Goal: Task Accomplishment & Management: Use online tool/utility

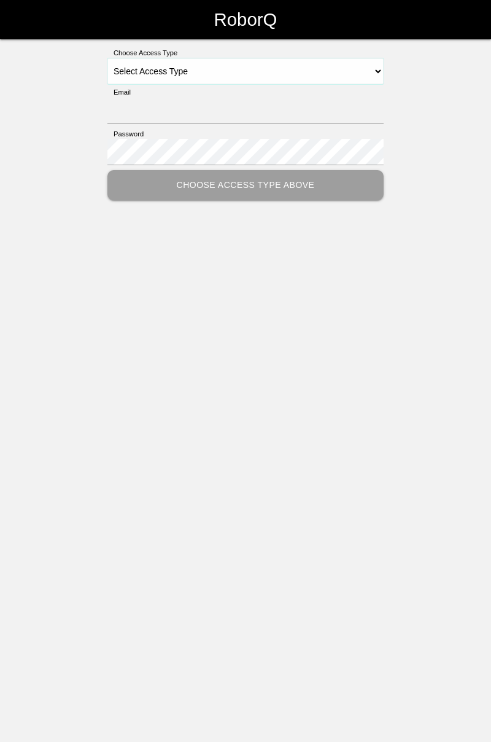
click at [383, 70] on select "Select Access Type Admin Customer Supervisor Worker" at bounding box center [245, 71] width 276 height 26
select select "Worker"
click at [107, 58] on select "Select Access Type Admin Customer Supervisor Worker" at bounding box center [245, 71] width 276 height 26
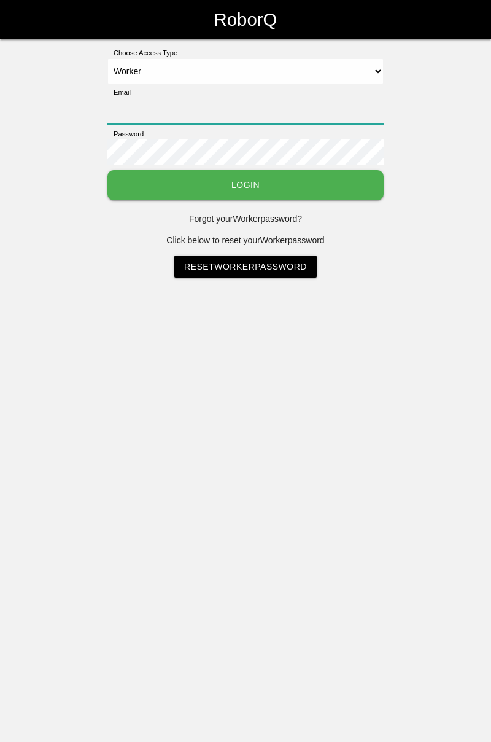
click at [264, 111] on input "Email" at bounding box center [245, 111] width 276 height 26
type input "[PERSON_NAME][EMAIL_ADDRESS][DOMAIN_NAME]"
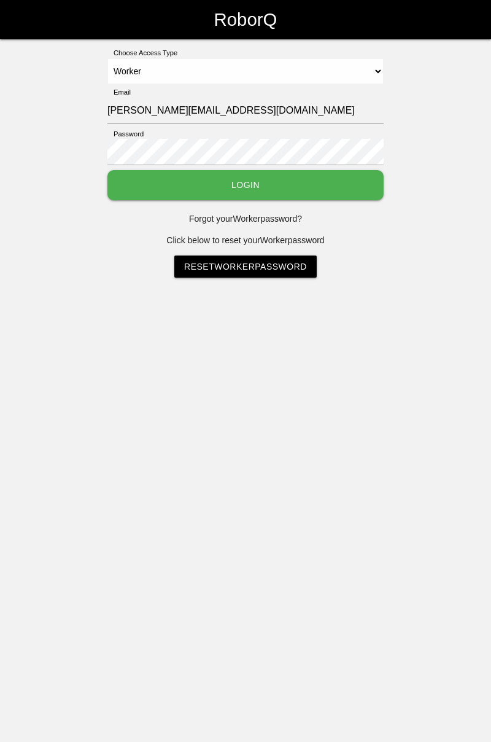
click at [107, 170] on button "Login" at bounding box center [245, 185] width 276 height 30
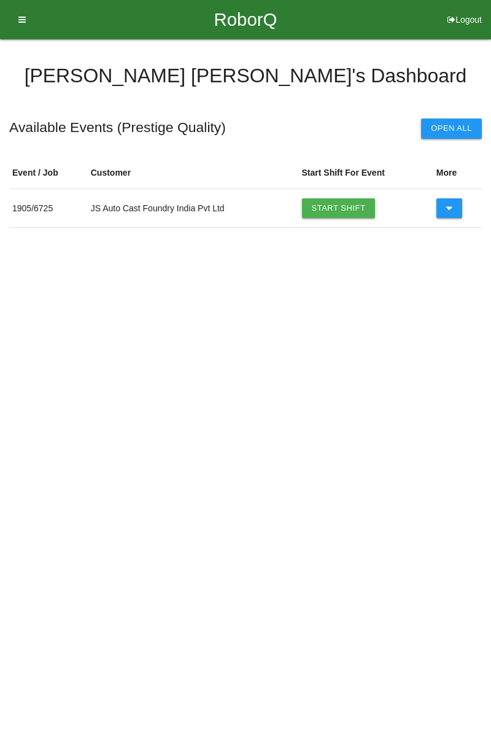
click at [361, 213] on link "Start Shift" at bounding box center [339, 208] width 74 height 20
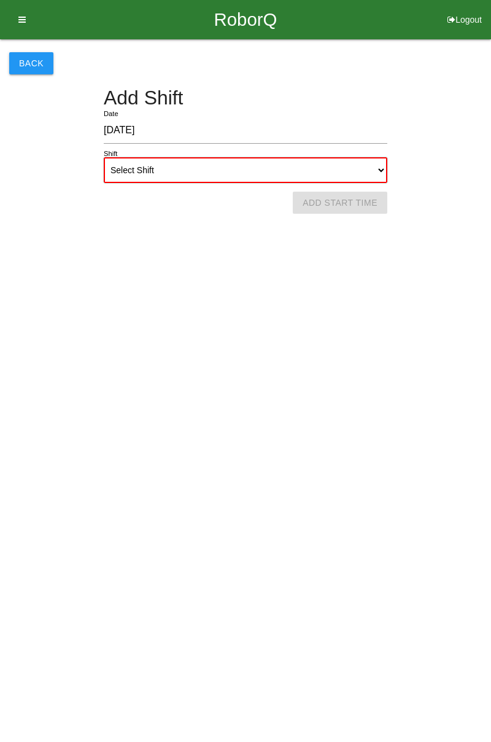
click at [385, 170] on select "Select Shift 1st Shift 2nd Shift 3rd Shift 4th Shift" at bounding box center [246, 170] width 284 height 26
select select "1"
click at [104, 157] on select "Select Shift 1st Shift 2nd Shift 3rd Shift 4th Shift" at bounding box center [246, 170] width 284 height 26
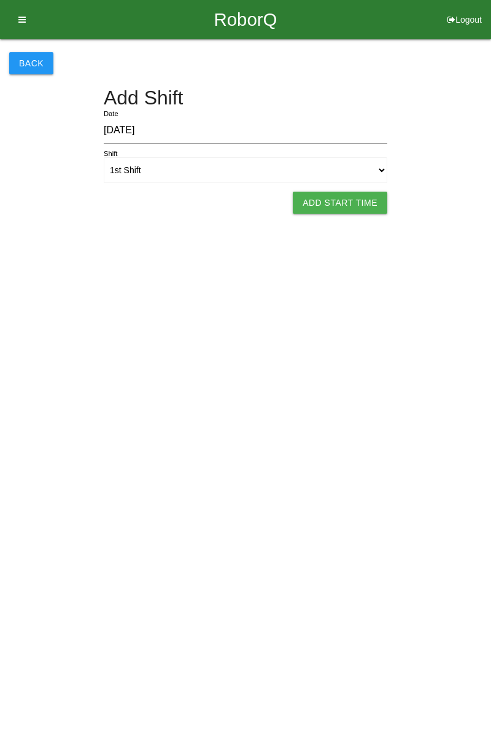
click at [351, 203] on button "Add Start Time" at bounding box center [340, 203] width 95 height 22
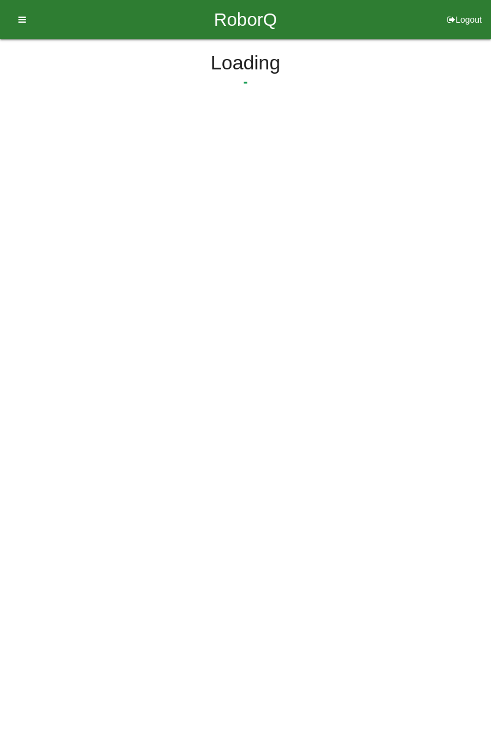
select select "7"
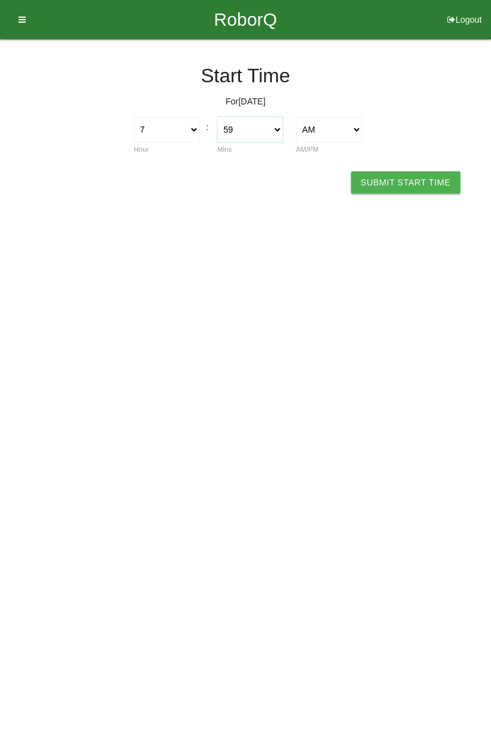
click at [246, 133] on select "00 01 02 03 04 05 06 07 08 09 10 11 12 13 14 15 16 17 18 19 20 21 22 23 24 25 2…" at bounding box center [250, 130] width 66 height 26
select select "0"
click at [217, 117] on select "00 01 02 03 04 05 06 07 08 09 10 11 12 13 14 15 16 17 18 19 20 21 22 23 24 25 2…" at bounding box center [250, 130] width 66 height 26
click at [413, 181] on button "Submit Start Time" at bounding box center [405, 182] width 109 height 22
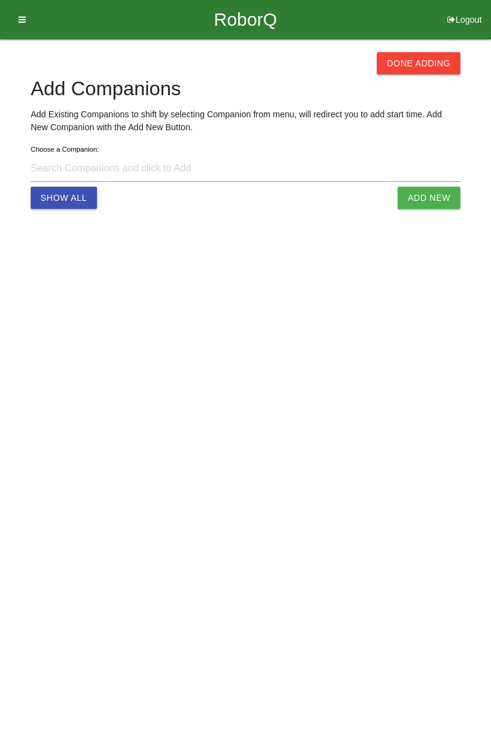
click at [427, 66] on button "Done Adding" at bounding box center [419, 63] width 84 height 22
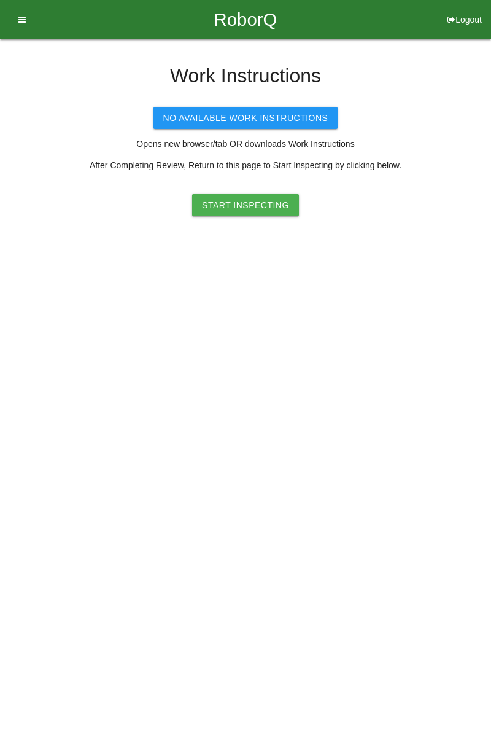
click at [263, 205] on button "Start Inspecting" at bounding box center [245, 205] width 107 height 22
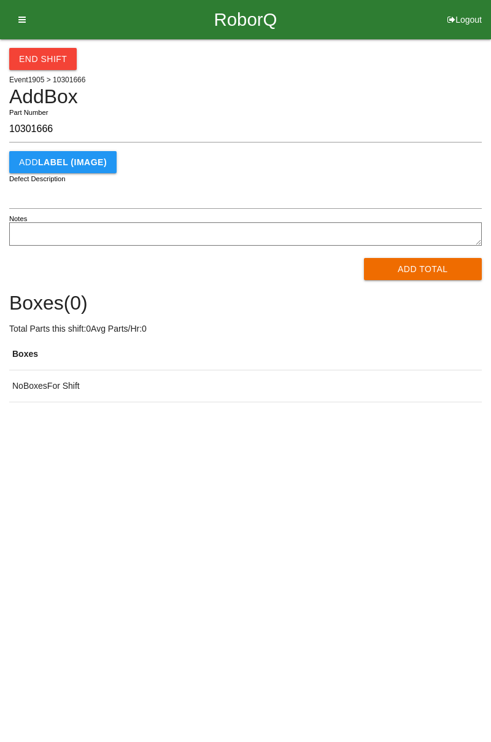
type input "10301666"
click at [425, 265] on button "Add Total" at bounding box center [423, 269] width 119 height 22
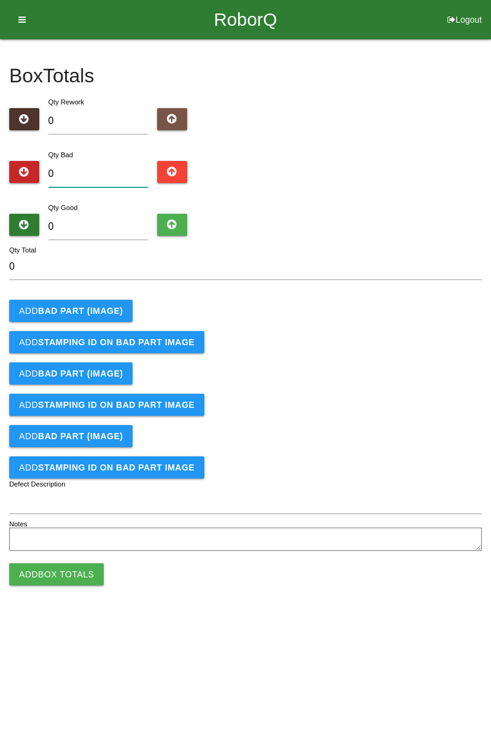
click at [134, 178] on input "0" at bounding box center [99, 174] width 100 height 26
type input "2"
click at [100, 312] on b "BAD PART (IMAGE)" at bounding box center [80, 311] width 85 height 10
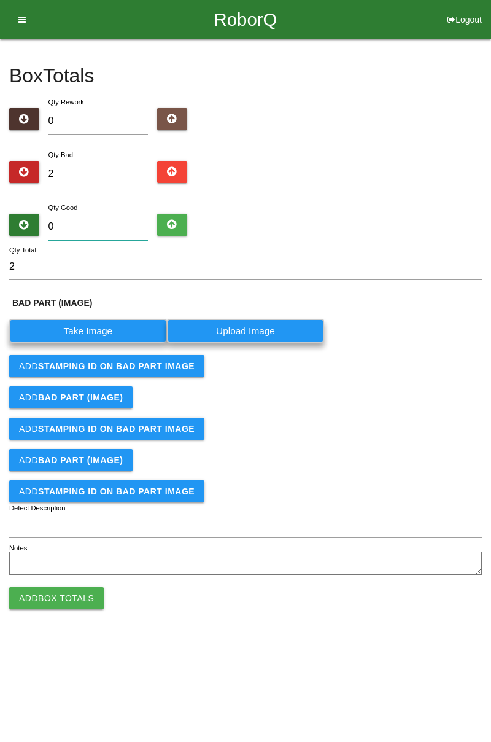
click at [104, 221] on input "0" at bounding box center [99, 227] width 100 height 26
type input "8"
type input "10"
type input "82"
type input "84"
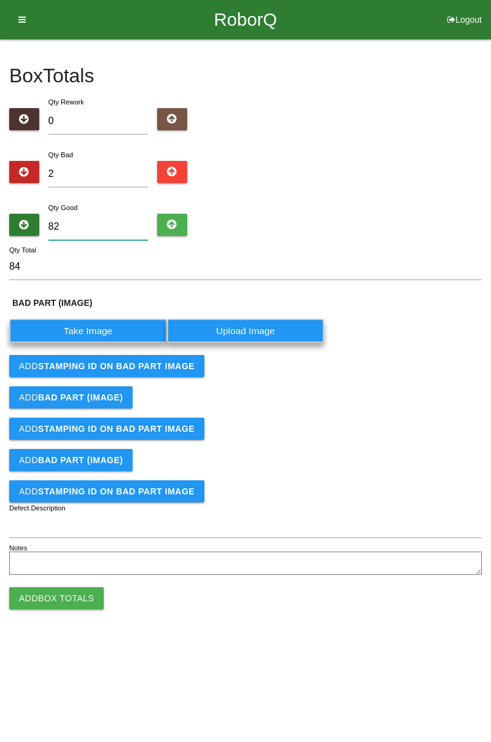
type input "82"
click at [93, 323] on label "Take Image" at bounding box center [88, 331] width 158 height 24
click at [0, 0] on \(IMAGE\) "Take Image" at bounding box center [0, 0] width 0 height 0
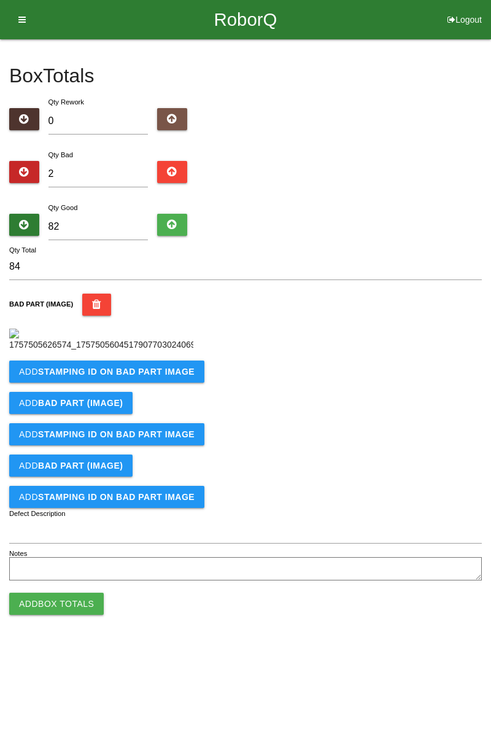
click at [166, 377] on b "STAMPING ID on BAD PART Image" at bounding box center [116, 372] width 157 height 10
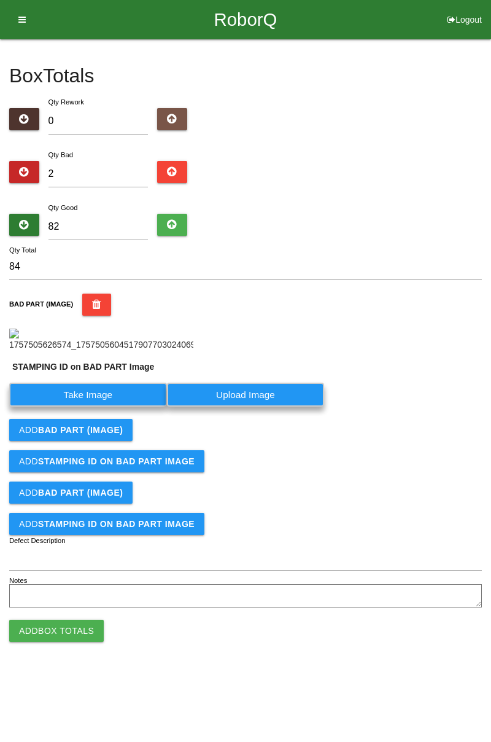
click at [112, 407] on label "Take Image" at bounding box center [88, 395] width 158 height 24
click at [0, 0] on PART "Take Image" at bounding box center [0, 0] width 0 height 0
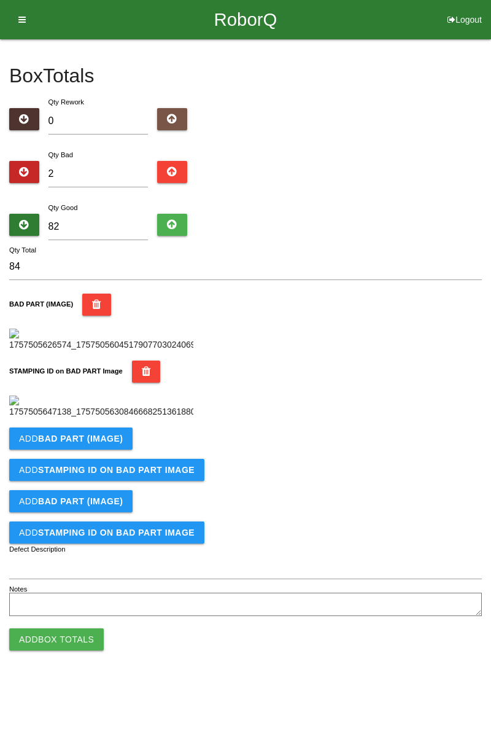
scroll to position [270, 0]
click at [125, 450] on button "Add BAD PART (IMAGE)" at bounding box center [70, 438] width 123 height 22
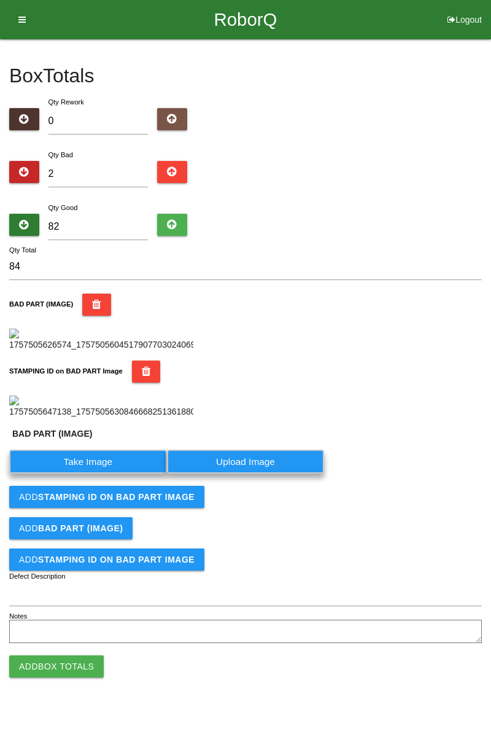
scroll to position [297, 0]
click at [120, 474] on label "Take Image" at bounding box center [88, 462] width 158 height 24
click at [0, 0] on \(IMAGE\) "Take Image" at bounding box center [0, 0] width 0 height 0
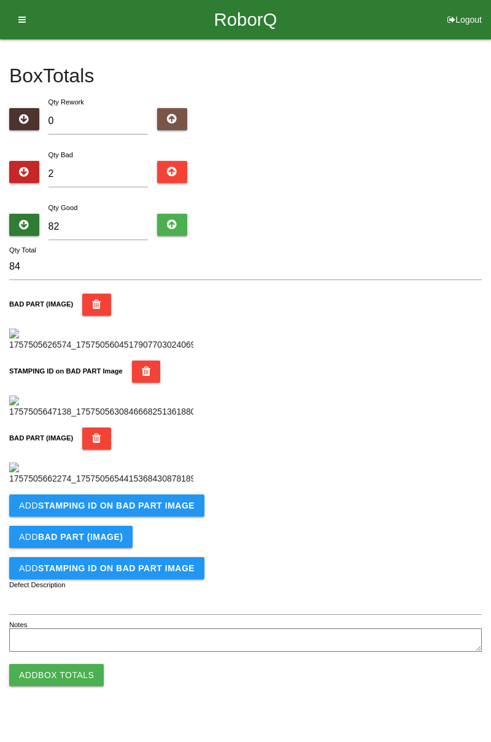
scroll to position [472, 0]
click at [185, 517] on button "Add STAMPING ID on BAD PART Image" at bounding box center [106, 505] width 195 height 22
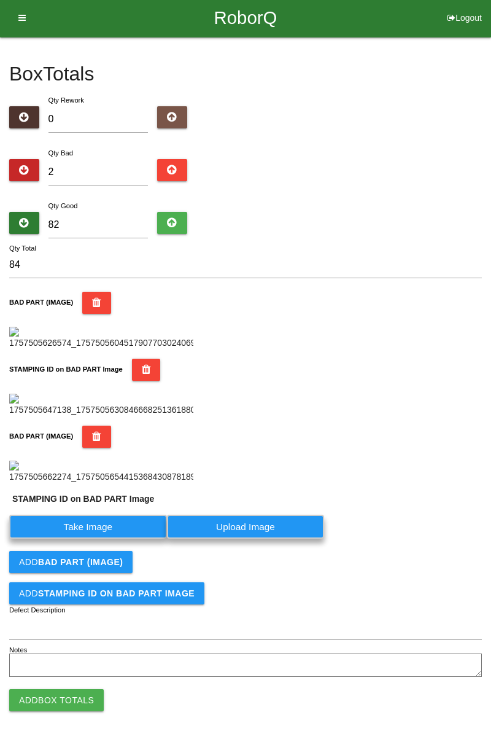
click at [115, 539] on label "Take Image" at bounding box center [88, 527] width 158 height 24
click at [0, 0] on PART "Take Image" at bounding box center [0, 0] width 0 height 0
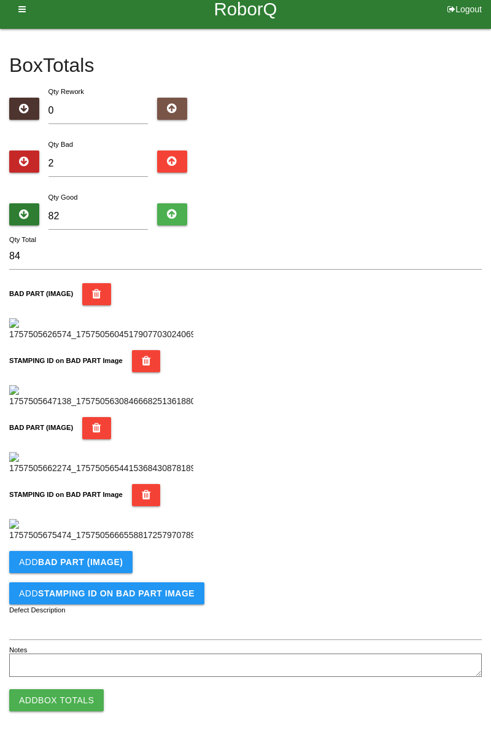
scroll to position [673, 0]
click at [82, 699] on button "Add Box Totals" at bounding box center [56, 700] width 95 height 22
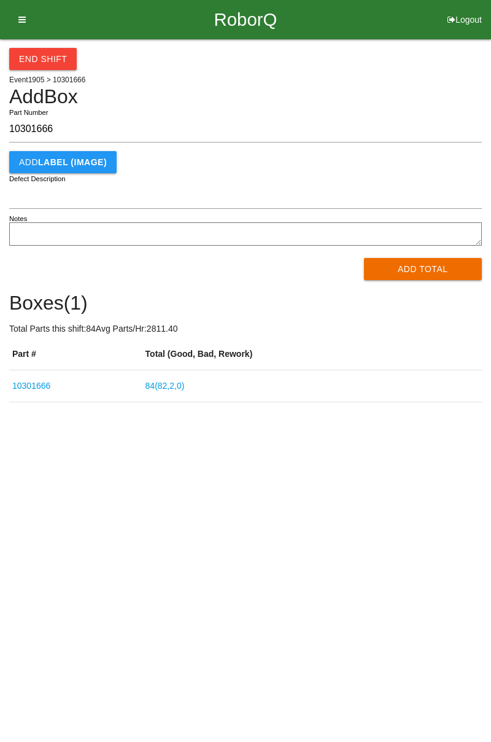
type input "10301666"
click at [421, 270] on button "Add Total" at bounding box center [423, 269] width 119 height 22
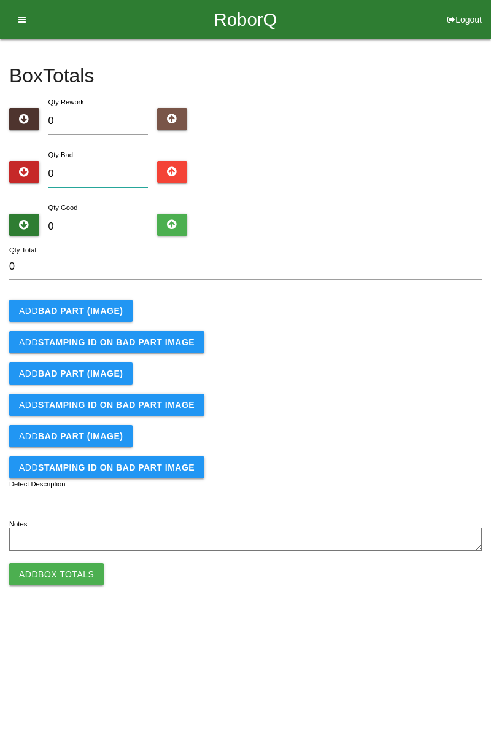
click at [112, 162] on input "0" at bounding box center [99, 174] width 100 height 26
type input "2"
click at [101, 319] on button "Add BAD PART (IMAGE)" at bounding box center [70, 311] width 123 height 22
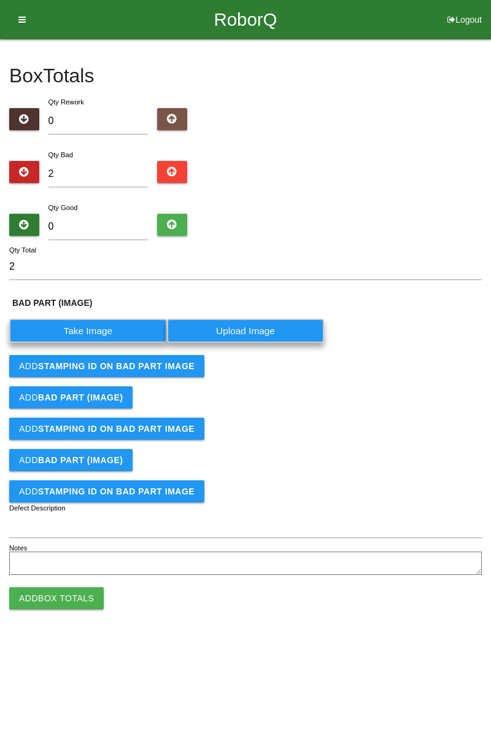
click at [91, 338] on label "Take Image" at bounding box center [88, 331] width 158 height 24
click at [0, 0] on \(IMAGE\) "Take Image" at bounding box center [0, 0] width 0 height 0
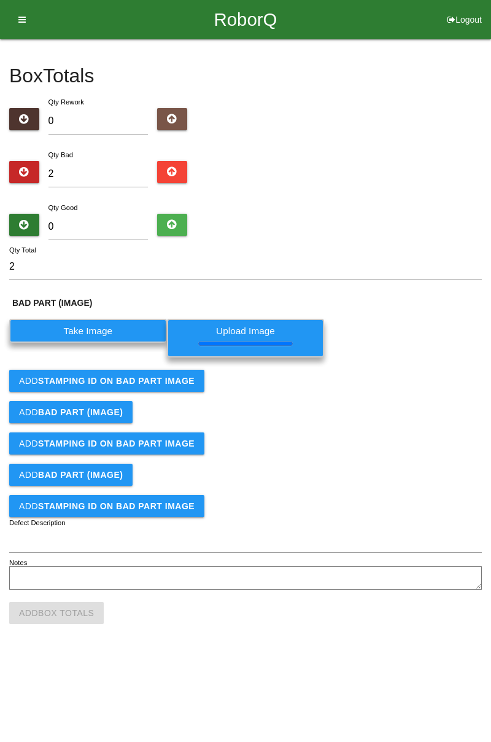
click at [181, 388] on button "Add STAMPING ID on BAD PART Image" at bounding box center [106, 381] width 195 height 22
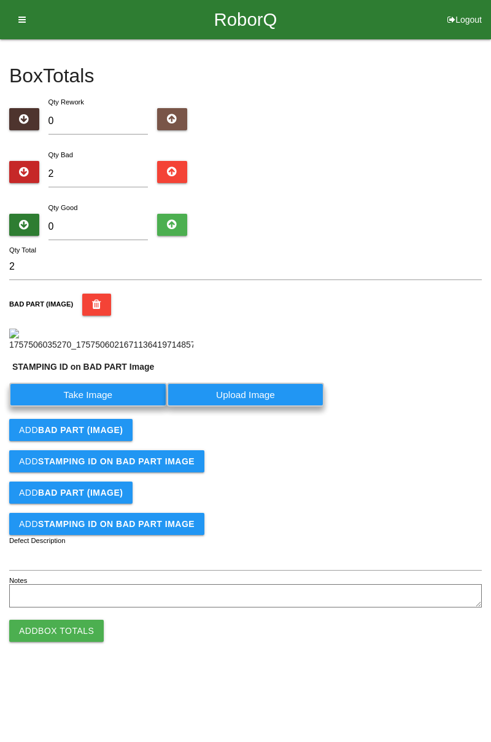
click at [103, 407] on label "Take Image" at bounding box center [88, 395] width 158 height 24
click at [0, 0] on PART "Take Image" at bounding box center [0, 0] width 0 height 0
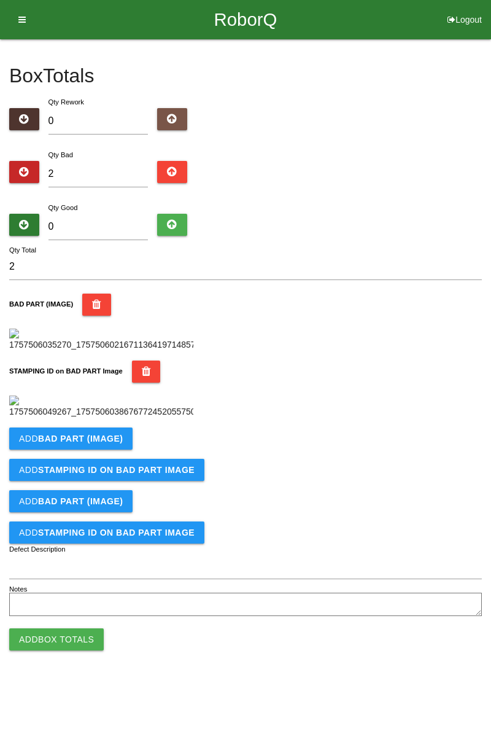
scroll to position [270, 0]
click at [114, 443] on b "BAD PART (IMAGE)" at bounding box center [80, 439] width 85 height 10
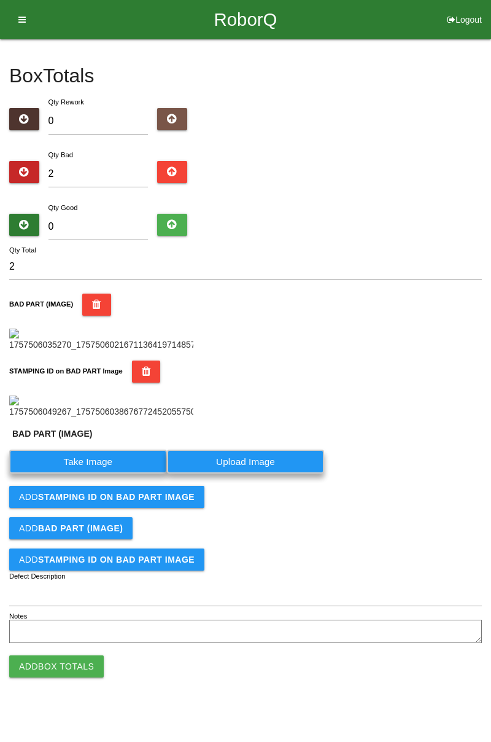
click at [97, 474] on label "Take Image" at bounding box center [88, 462] width 158 height 24
click at [0, 0] on \(IMAGE\) "Take Image" at bounding box center [0, 0] width 0 height 0
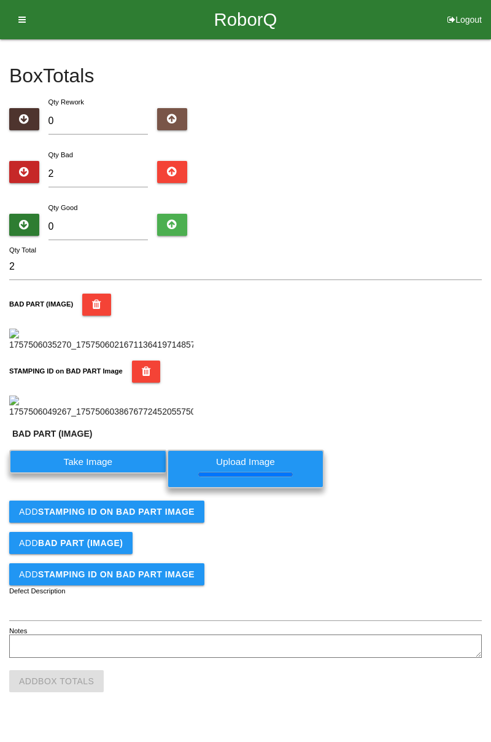
click at [168, 517] on b "STAMPING ID on BAD PART Image" at bounding box center [116, 512] width 157 height 10
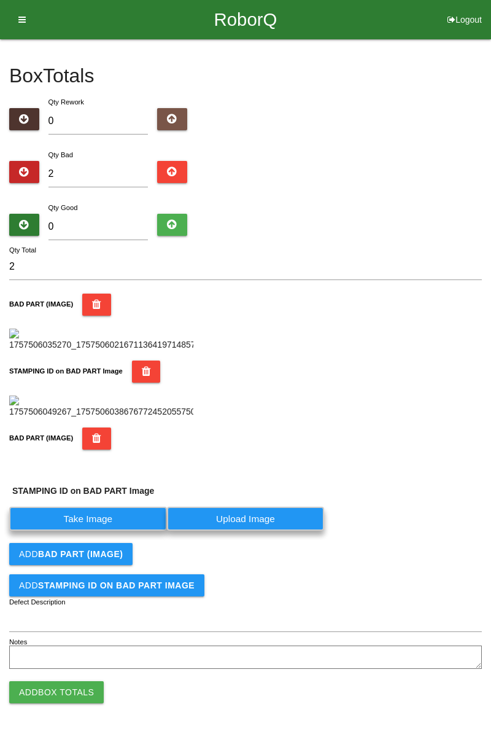
scroll to position [499, 0]
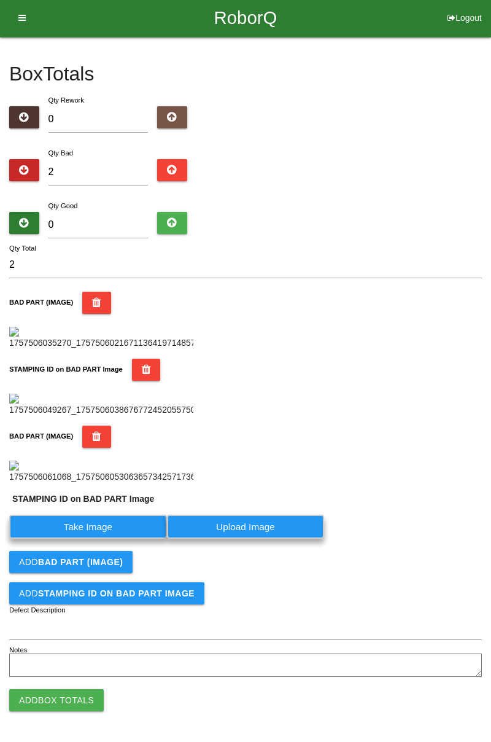
click at [128, 530] on label "Take Image" at bounding box center [88, 527] width 158 height 24
click at [0, 0] on PART "Take Image" at bounding box center [0, 0] width 0 height 0
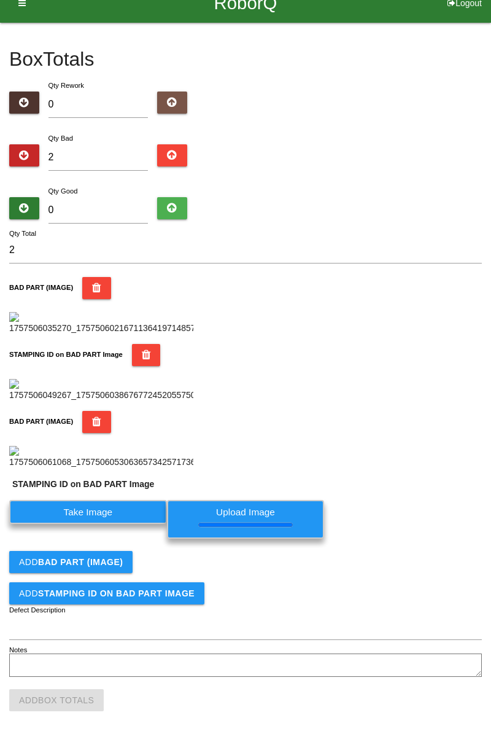
scroll to position [0, 0]
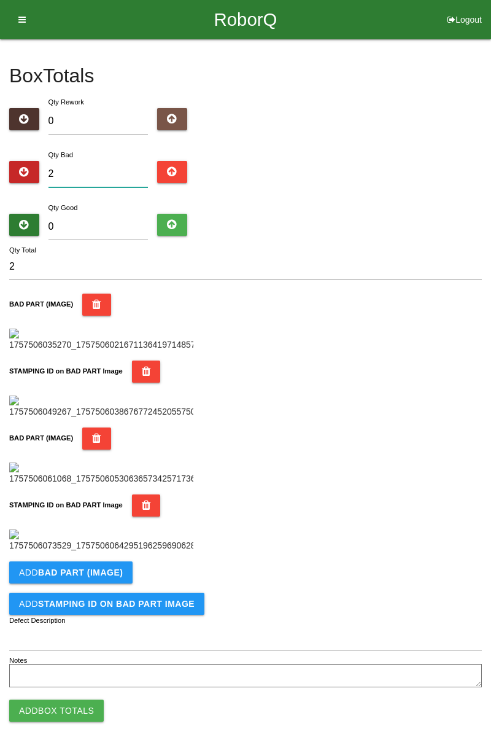
click at [106, 172] on input "2" at bounding box center [99, 174] width 100 height 26
click at [491, 157] on div "Box Totals Translate Weight Weight unit: Rework Weight Bad Weight Good Weight 0…" at bounding box center [245, 365] width 491 height 652
click at [115, 161] on input "2" at bounding box center [99, 174] width 100 height 26
type input "0"
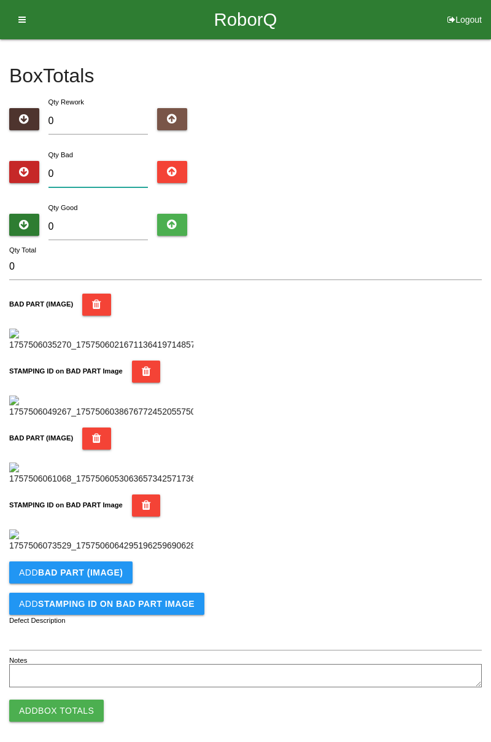
type input "3"
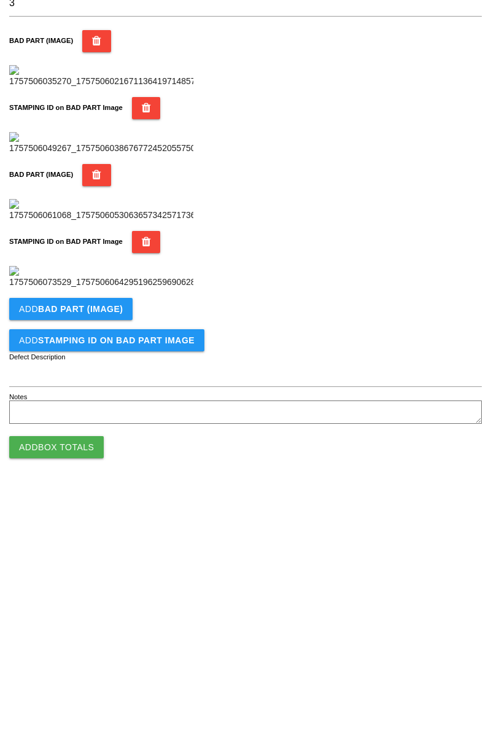
scroll to position [673, 0]
click at [113, 563] on b "BAD PART (IMAGE)" at bounding box center [80, 562] width 85 height 10
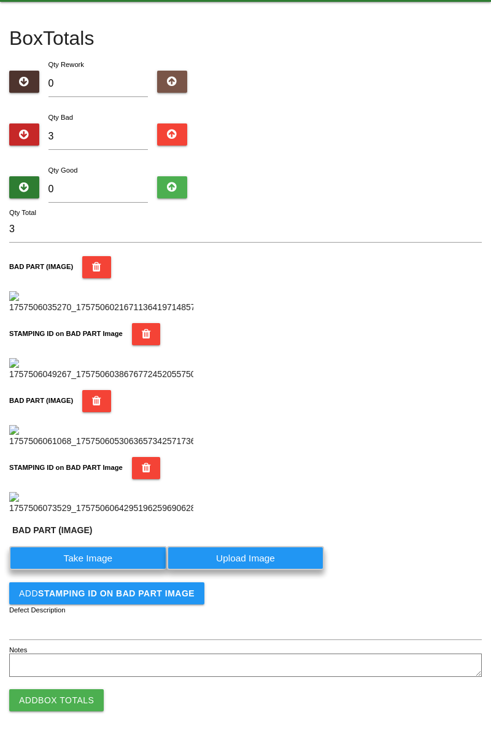
click at [85, 570] on label "Take Image" at bounding box center [88, 558] width 158 height 24
click at [0, 0] on \(IMAGE\) "Take Image" at bounding box center [0, 0] width 0 height 0
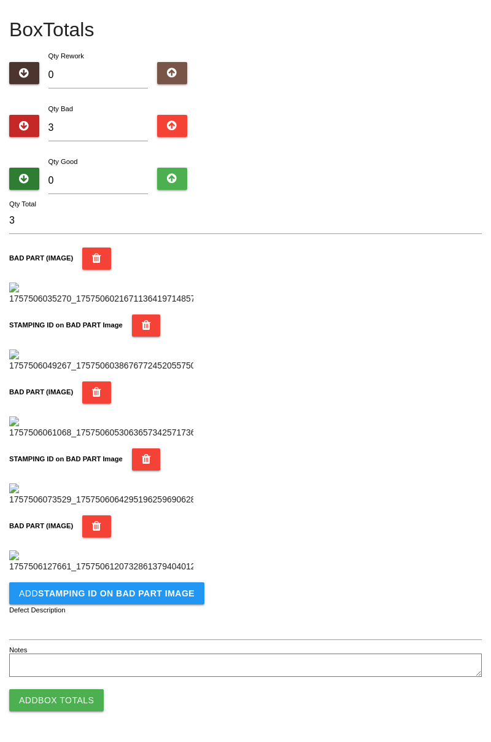
scroll to position [875, 0]
click at [184, 596] on b "STAMPING ID on BAD PART Image" at bounding box center [116, 593] width 157 height 10
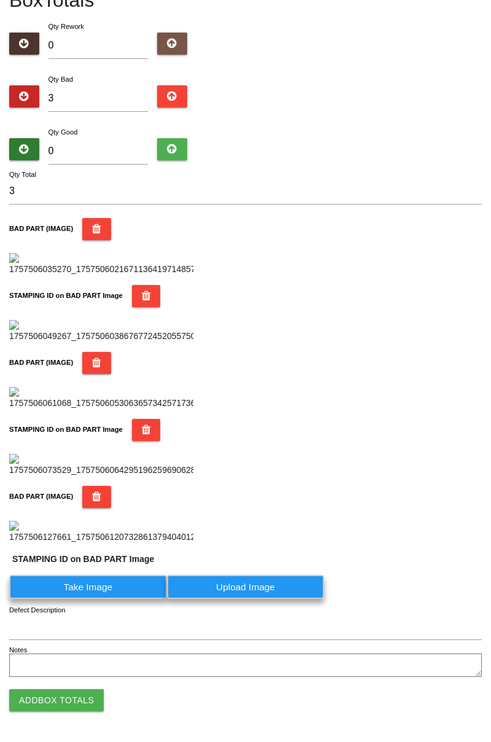
click at [118, 599] on label "Take Image" at bounding box center [88, 587] width 158 height 24
click at [0, 0] on PART "Take Image" at bounding box center [0, 0] width 0 height 0
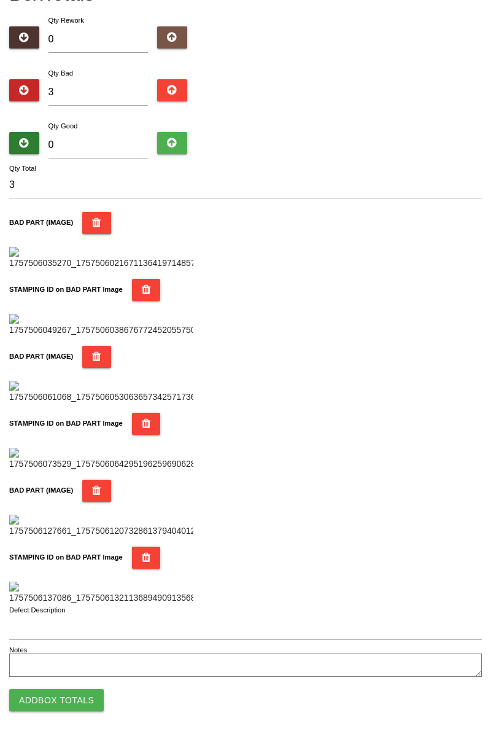
scroll to position [0, 0]
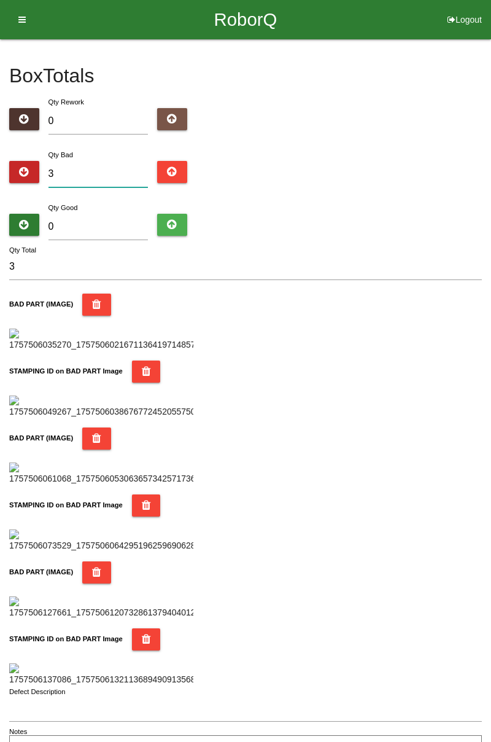
click at [103, 169] on input "3" at bounding box center [99, 174] width 100 height 26
click at [119, 177] on input "3" at bounding box center [99, 174] width 100 height 26
type input "0"
type input "6"
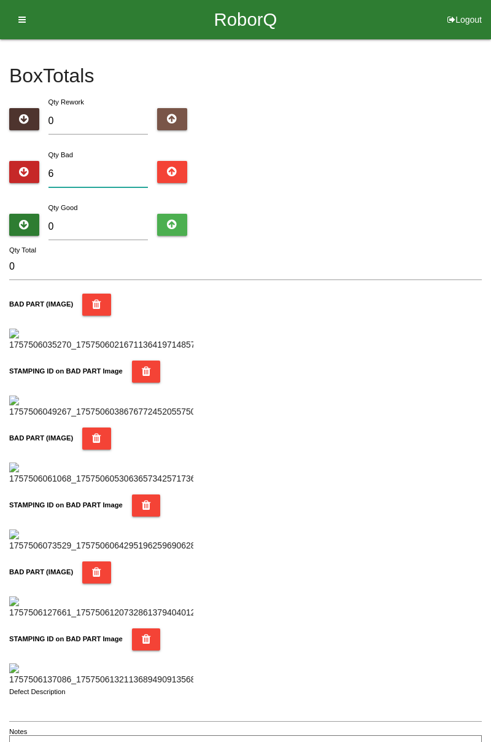
type input "6"
type input "0"
type input "1"
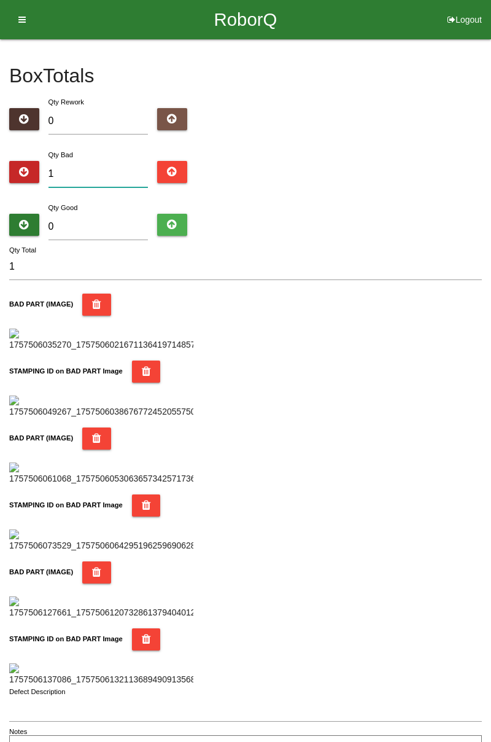
type input "10"
click at [123, 214] on input "0" at bounding box center [99, 227] width 100 height 26
type input "7"
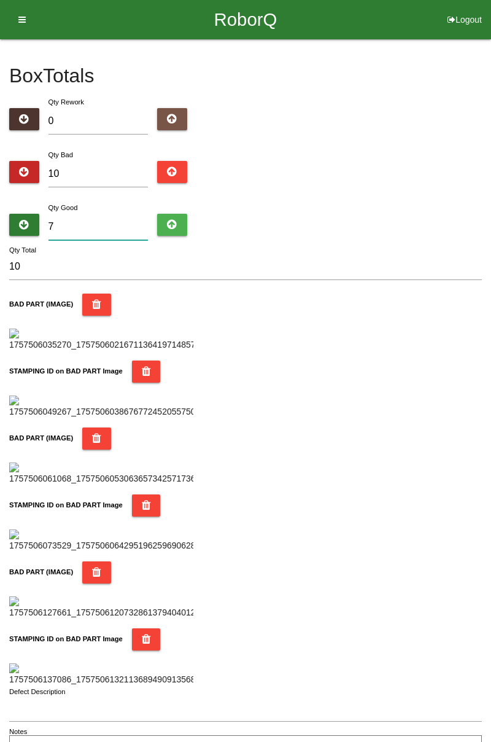
type input "17"
type input "74"
type input "84"
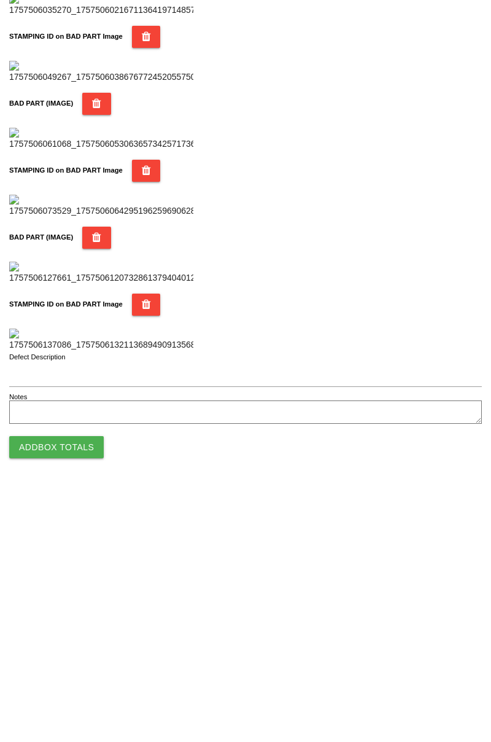
type input "74"
click at [76, 699] on button "Add Box Totals" at bounding box center [56, 700] width 95 height 22
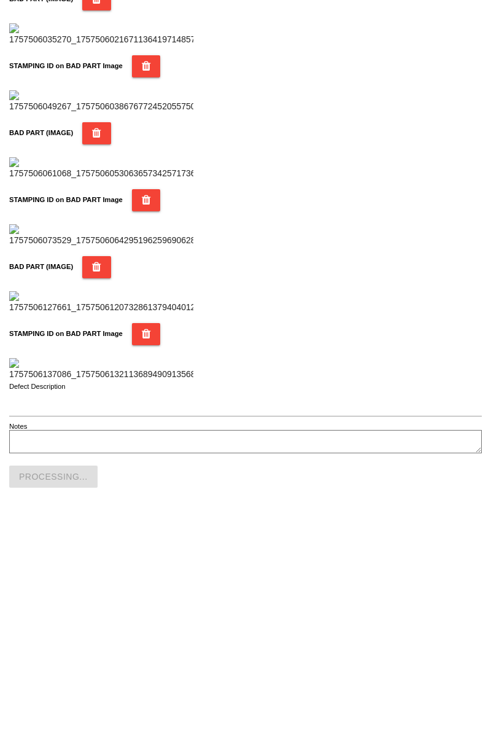
scroll to position [1076, 0]
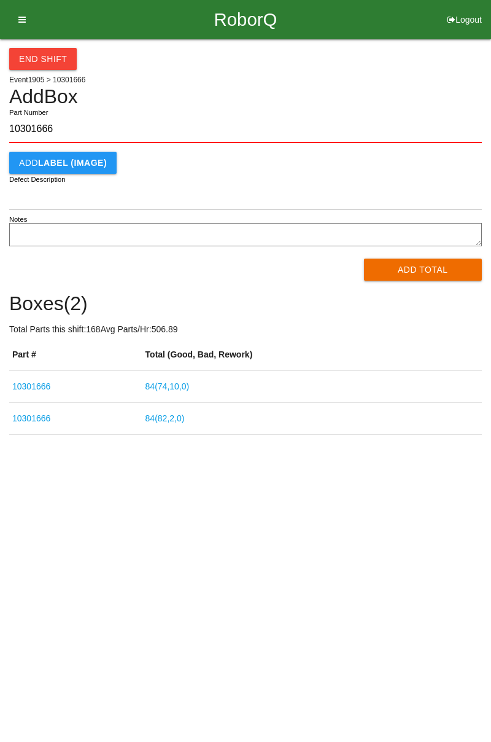
type input "10301666"
click at [432, 262] on button "Add Total" at bounding box center [423, 270] width 119 height 22
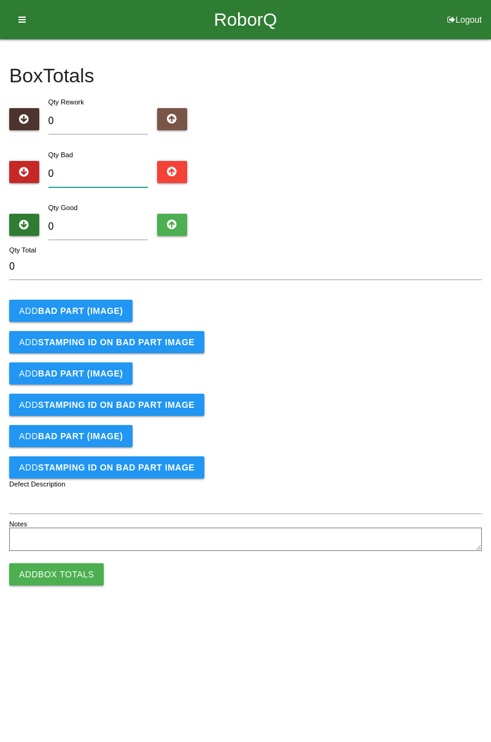
click at [92, 162] on input "0" at bounding box center [99, 174] width 100 height 26
click at [489, 132] on div "Box Totals Translate Weight Weight unit: Rework Weight Bad Weight Good Weight 0…" at bounding box center [245, 296] width 491 height 515
click at [118, 170] on input "0" at bounding box center [99, 174] width 100 height 26
type input "5"
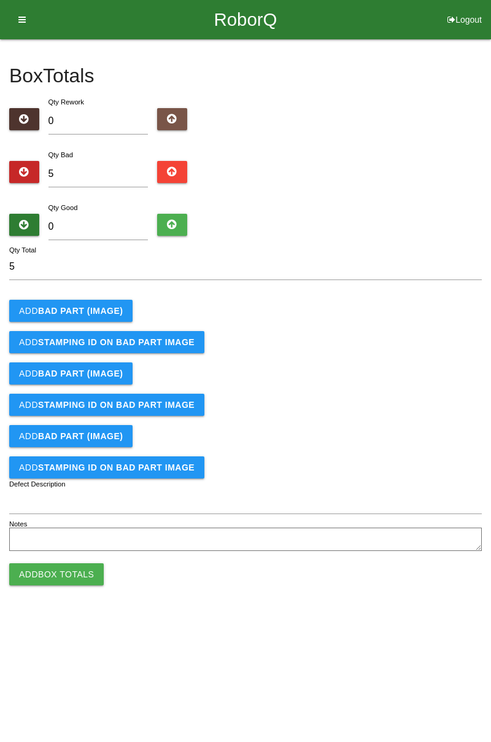
click at [109, 312] on b "BAD PART (IMAGE)" at bounding box center [80, 311] width 85 height 10
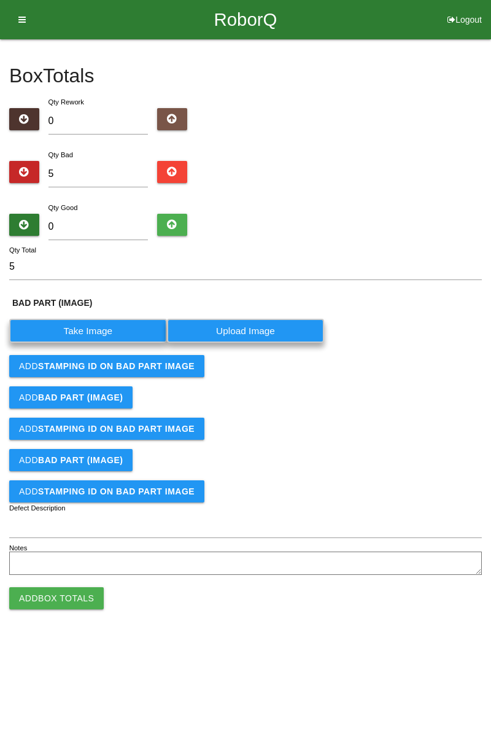
click at [106, 328] on label "Take Image" at bounding box center [88, 331] width 158 height 24
click at [0, 0] on \(IMAGE\) "Take Image" at bounding box center [0, 0] width 0 height 0
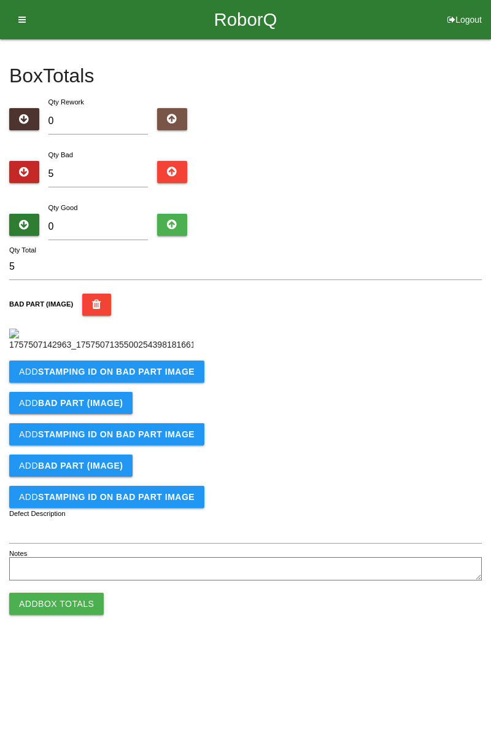
click at [176, 392] on div "Add BAD PART (IMAGE)" at bounding box center [245, 403] width 473 height 22
click at [141, 377] on b "STAMPING ID on BAD PART Image" at bounding box center [116, 372] width 157 height 10
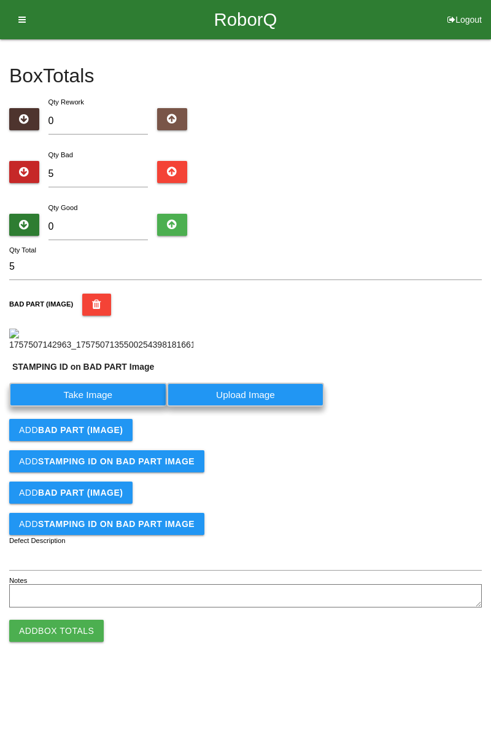
click at [112, 407] on label "Take Image" at bounding box center [88, 395] width 158 height 24
click at [0, 0] on PART "Take Image" at bounding box center [0, 0] width 0 height 0
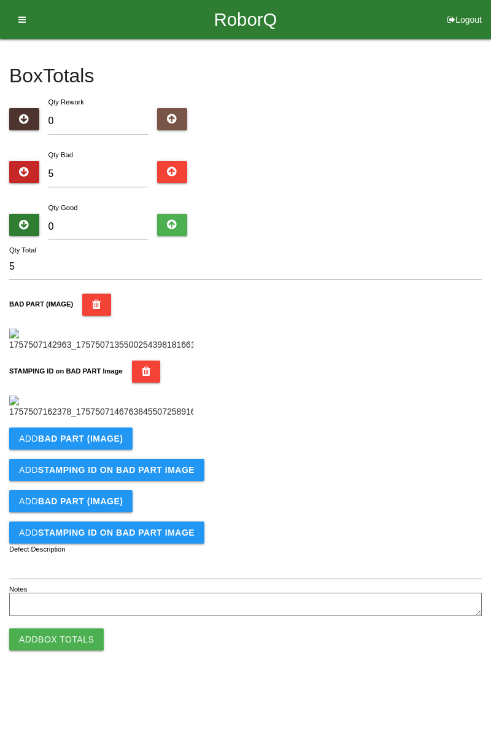
scroll to position [270, 0]
click at [109, 450] on button "Add BAD PART (IMAGE)" at bounding box center [70, 438] width 123 height 22
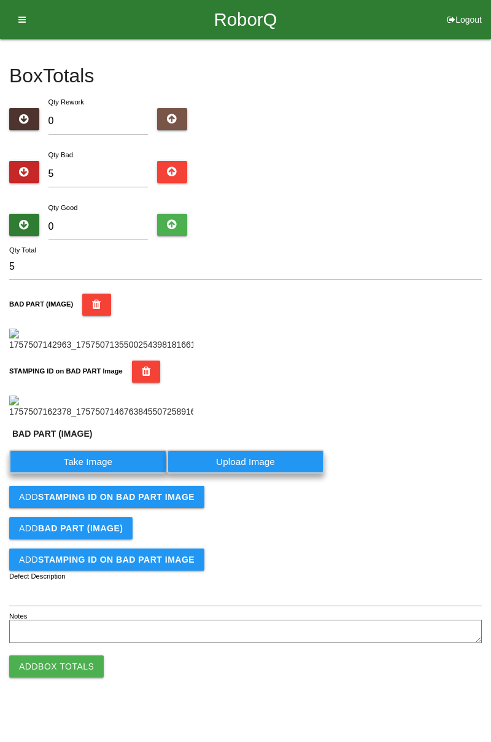
click at [103, 474] on label "Take Image" at bounding box center [88, 462] width 158 height 24
click at [0, 0] on \(IMAGE\) "Take Image" at bounding box center [0, 0] width 0 height 0
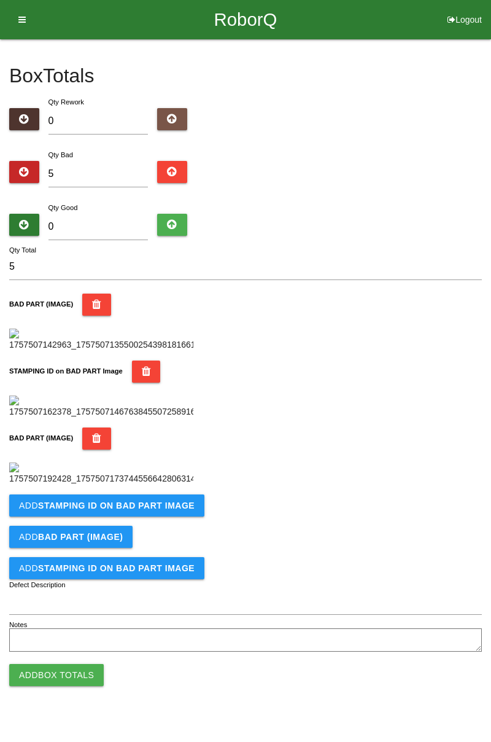
scroll to position [472, 0]
click at [172, 510] on b "STAMPING ID on BAD PART Image" at bounding box center [116, 506] width 157 height 10
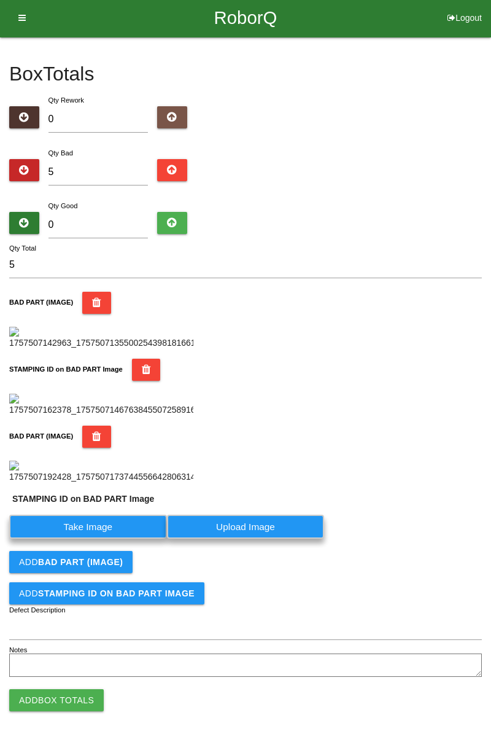
click at [135, 539] on label "Take Image" at bounding box center [88, 527] width 158 height 24
click at [0, 0] on PART "Take Image" at bounding box center [0, 0] width 0 height 0
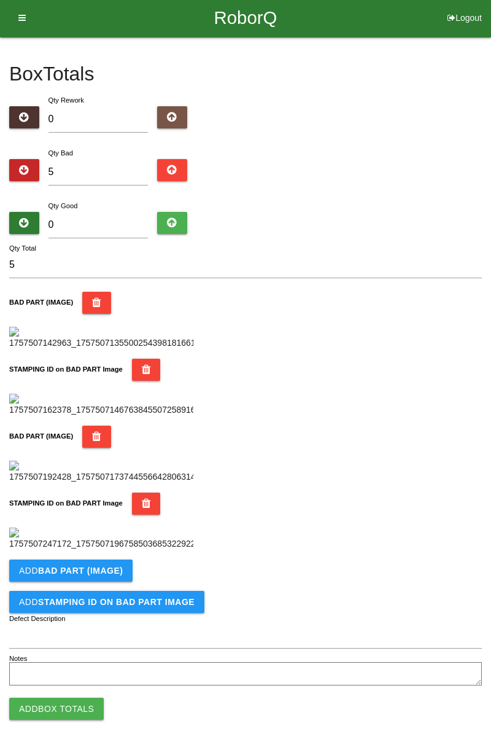
scroll to position [673, 0]
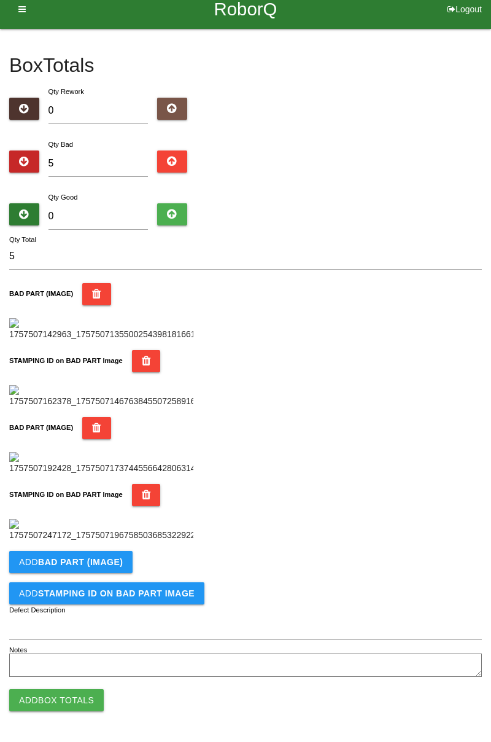
click at [107, 562] on b "BAD PART (IMAGE)" at bounding box center [80, 562] width 85 height 10
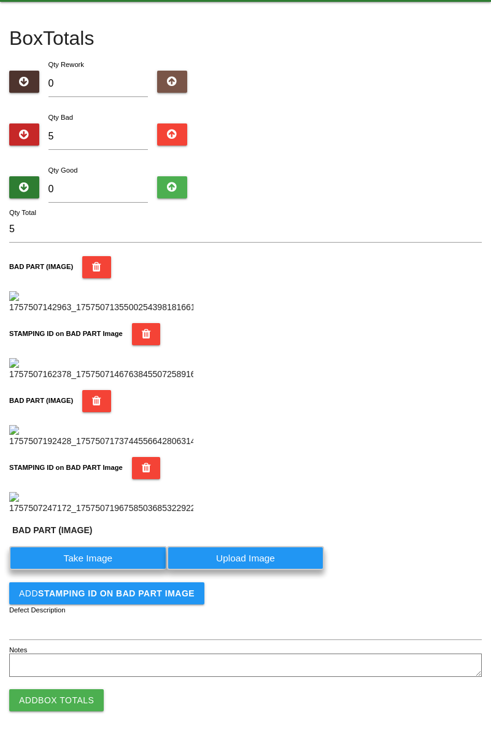
click at [93, 570] on label "Take Image" at bounding box center [88, 558] width 158 height 24
click at [0, 0] on \(IMAGE\) "Take Image" at bounding box center [0, 0] width 0 height 0
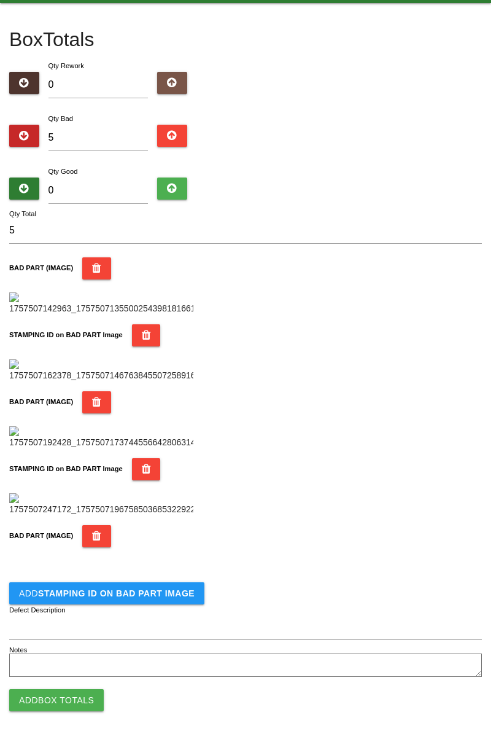
scroll to position [875, 0]
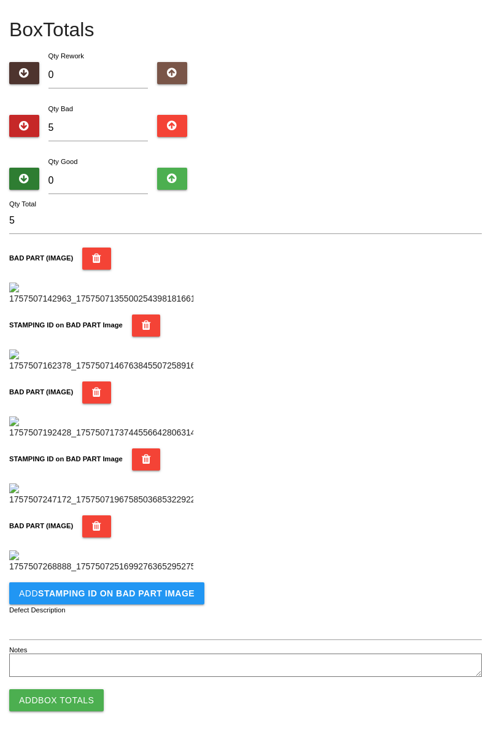
click at [176, 598] on button "Add STAMPING ID on BAD PART Image" at bounding box center [106, 593] width 195 height 22
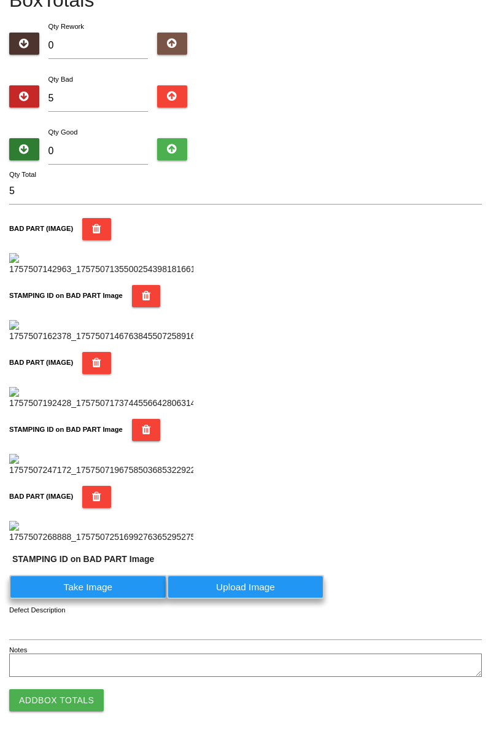
click at [123, 599] on label "Take Image" at bounding box center [88, 587] width 158 height 24
click at [0, 0] on PART "Take Image" at bounding box center [0, 0] width 0 height 0
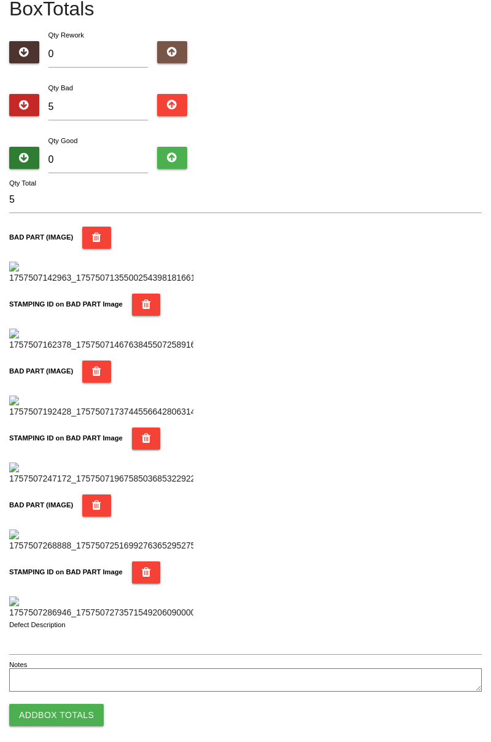
scroll to position [0, 0]
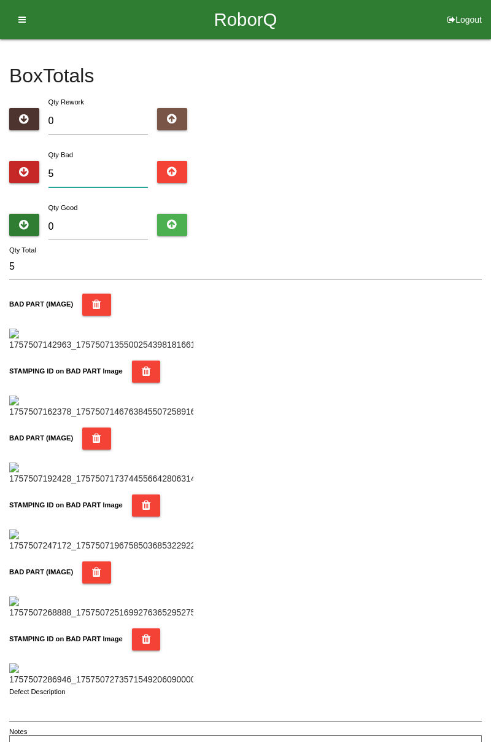
click at [119, 168] on input "5" at bounding box center [99, 174] width 100 height 26
type input "0"
type input "6"
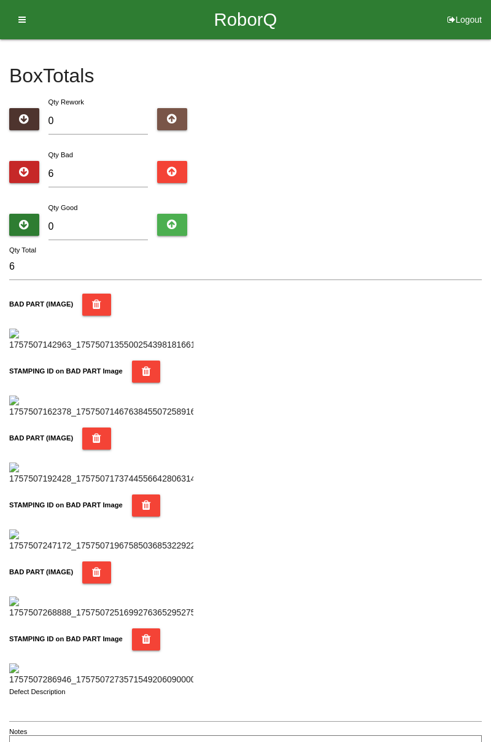
click at [483, 166] on div "Box Totals Translate Weight Weight unit: Rework Weight Bad Weight Good Weight 0…" at bounding box center [245, 400] width 491 height 723
click at [490, 168] on div "Box Totals Translate Weight Weight unit: Rework Weight Bad Weight Good Weight 0…" at bounding box center [245, 400] width 491 height 723
click at [106, 171] on input "6" at bounding box center [99, 174] width 100 height 26
type input "0"
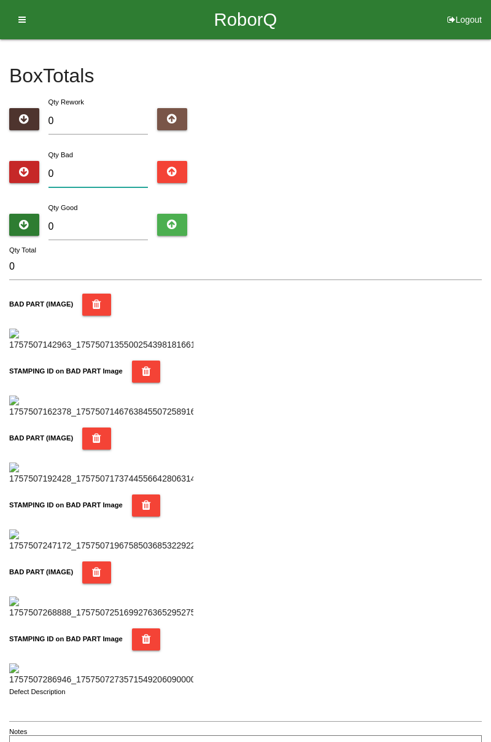
type input "8"
click at [101, 163] on input "8" at bounding box center [99, 174] width 100 height 26
type input "0"
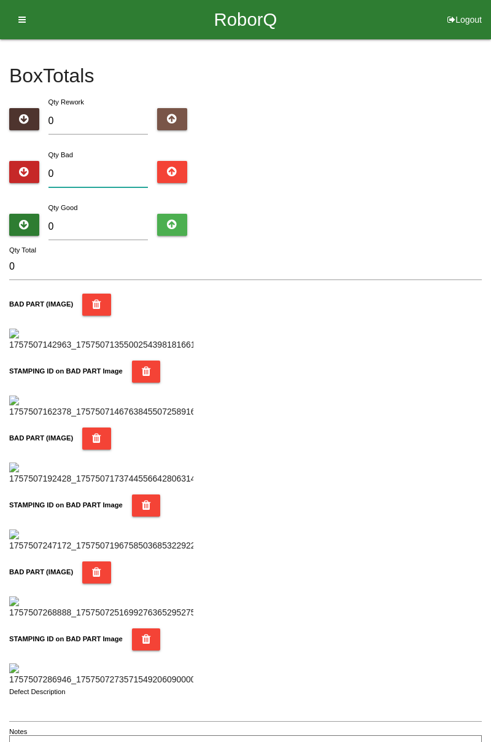
type input "1"
type input "11"
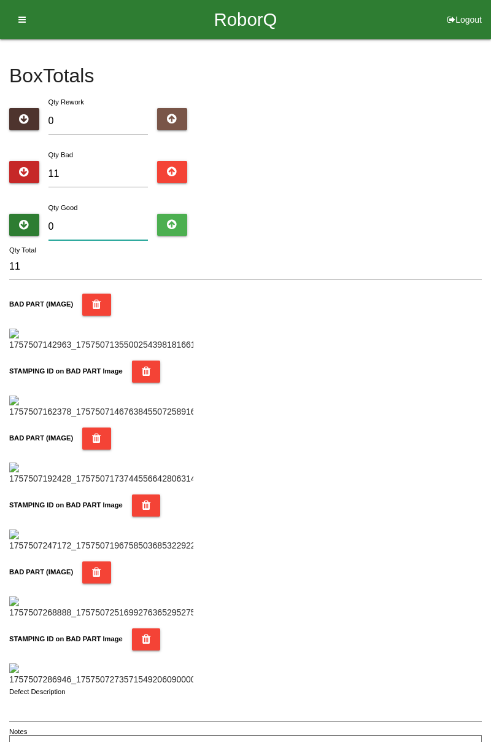
click at [101, 223] on input "0" at bounding box center [99, 227] width 100 height 26
type input "7"
type input "18"
type input "73"
type input "84"
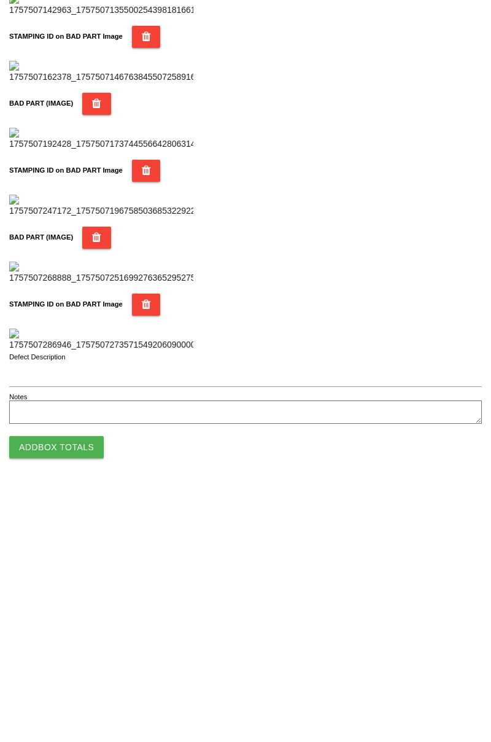
type input "73"
click at [77, 695] on button "Add Box Totals" at bounding box center [56, 700] width 95 height 22
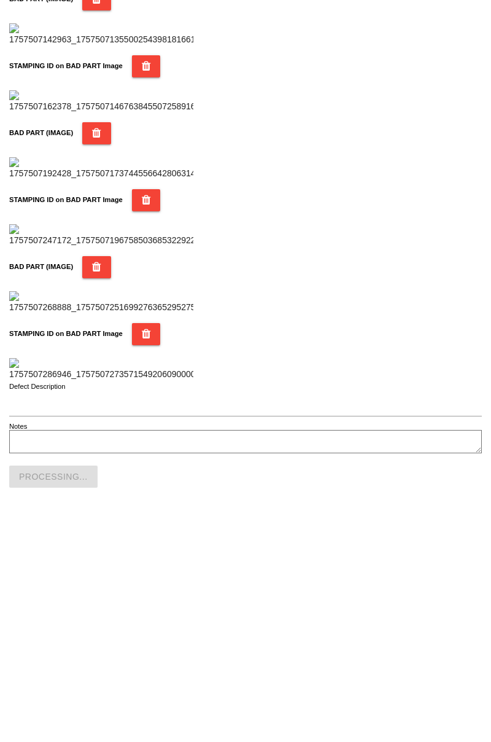
scroll to position [1076, 0]
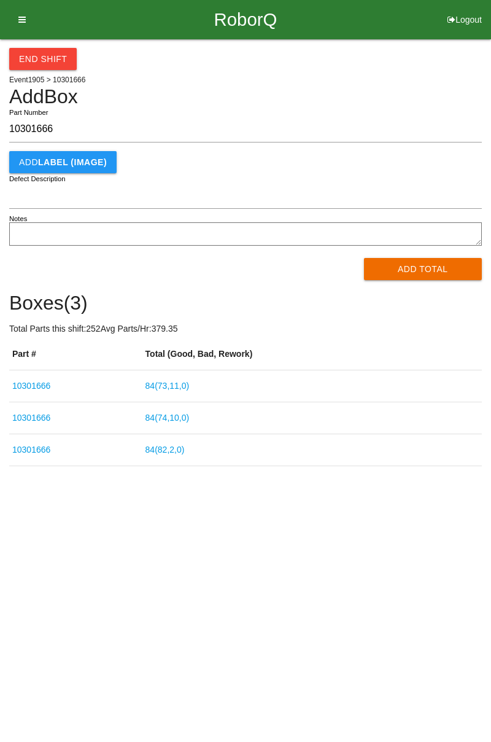
type input "10301666"
click at [445, 268] on button "Add Total" at bounding box center [423, 269] width 119 height 22
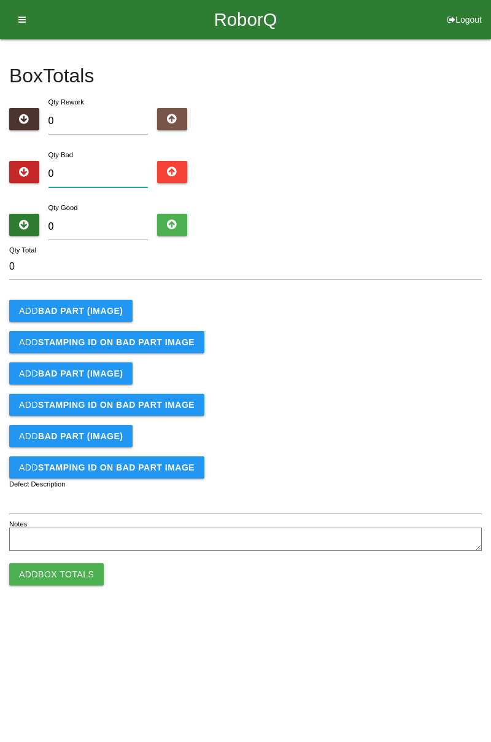
click at [84, 168] on input "0" at bounding box center [99, 174] width 100 height 26
click at [491, 86] on div "Box Totals Translate Weight Weight unit: Rework Weight Bad Weight Good Weight 0…" at bounding box center [245, 296] width 491 height 515
click at [106, 168] on input "0" at bounding box center [99, 174] width 100 height 26
type input "2"
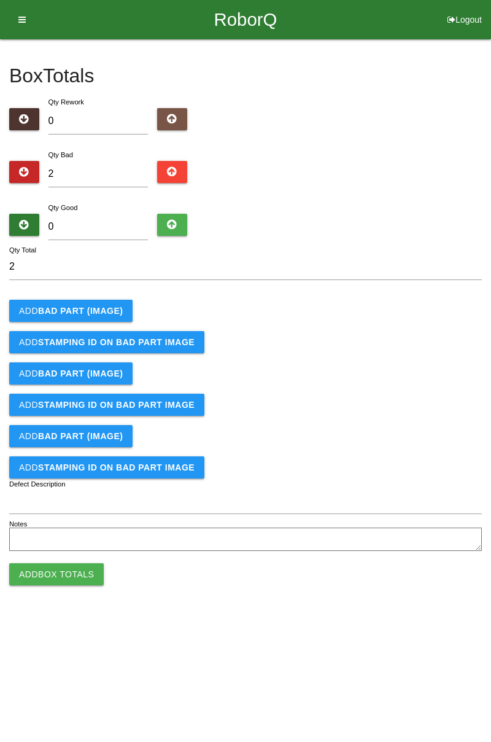
click at [101, 314] on b "BAD PART (IMAGE)" at bounding box center [80, 311] width 85 height 10
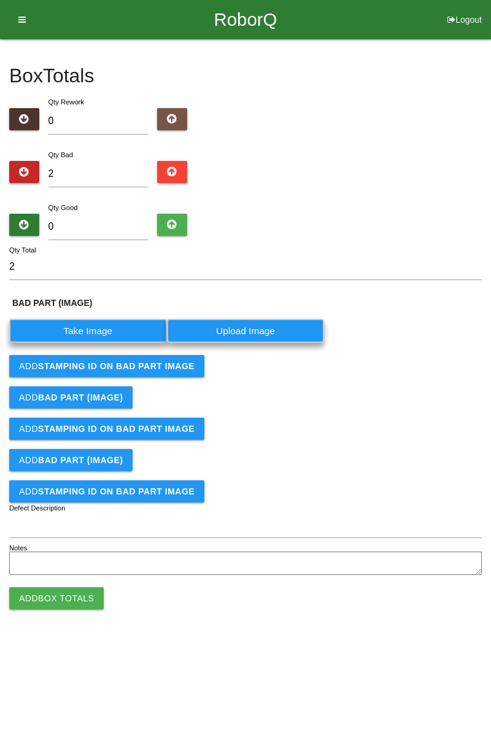
click at [112, 333] on label "Take Image" at bounding box center [88, 331] width 158 height 24
click at [0, 0] on \(IMAGE\) "Take Image" at bounding box center [0, 0] width 0 height 0
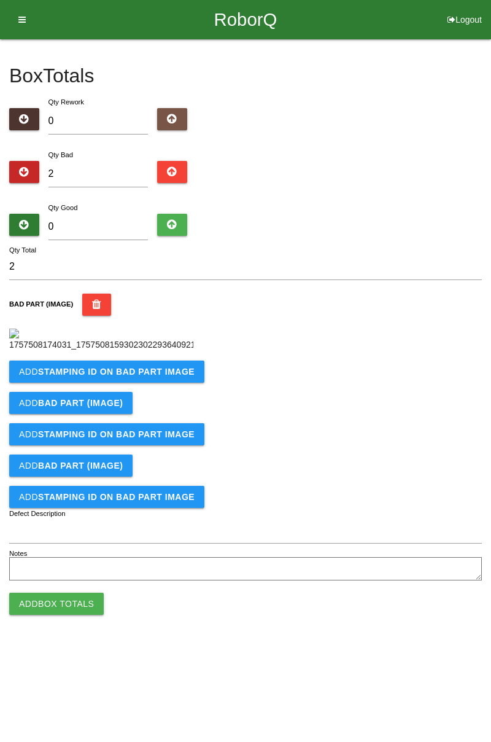
click at [174, 383] on button "Add STAMPING ID on BAD PART Image" at bounding box center [106, 372] width 195 height 22
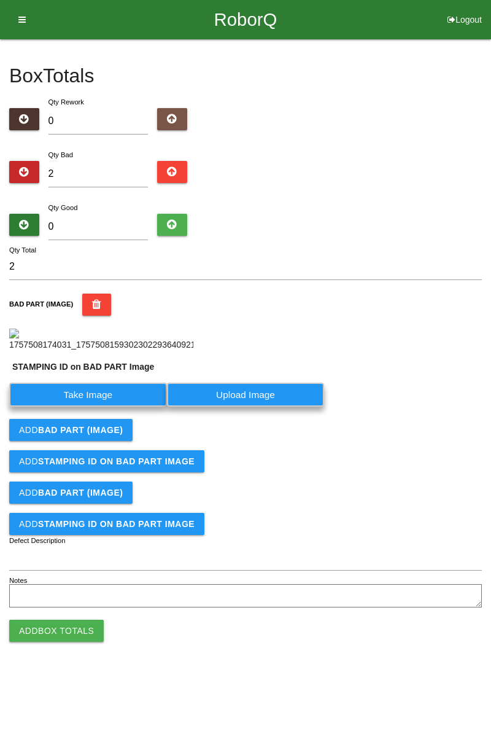
click at [113, 407] on label "Take Image" at bounding box center [88, 395] width 158 height 24
click at [0, 0] on PART "Take Image" at bounding box center [0, 0] width 0 height 0
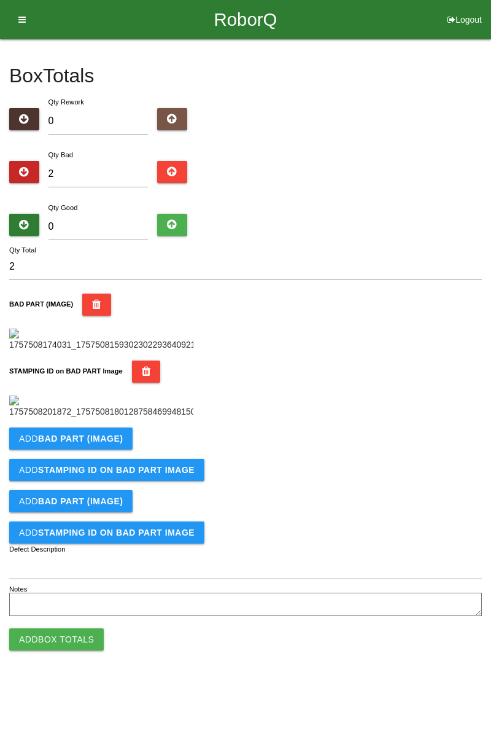
scroll to position [270, 0]
click at [117, 443] on b "BAD PART (IMAGE)" at bounding box center [80, 439] width 85 height 10
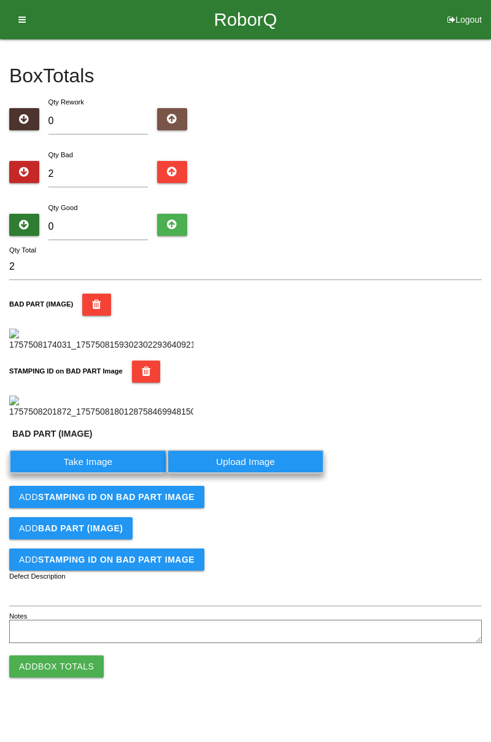
click at [98, 474] on label "Take Image" at bounding box center [88, 462] width 158 height 24
click at [0, 0] on \(IMAGE\) "Take Image" at bounding box center [0, 0] width 0 height 0
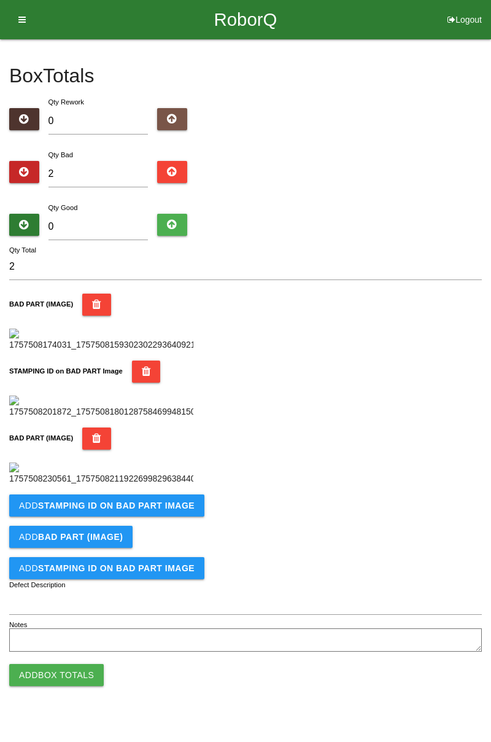
scroll to position [472, 0]
click at [178, 510] on b "STAMPING ID on BAD PART Image" at bounding box center [116, 506] width 157 height 10
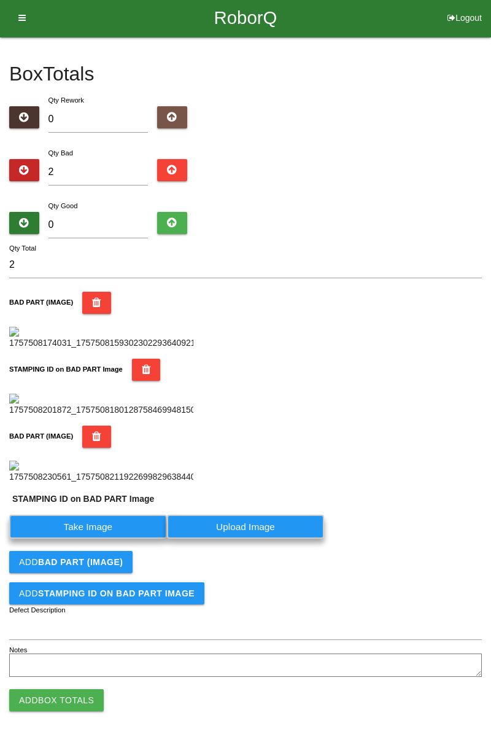
click at [104, 539] on label "Take Image" at bounding box center [88, 527] width 158 height 24
click at [0, 0] on PART "Take Image" at bounding box center [0, 0] width 0 height 0
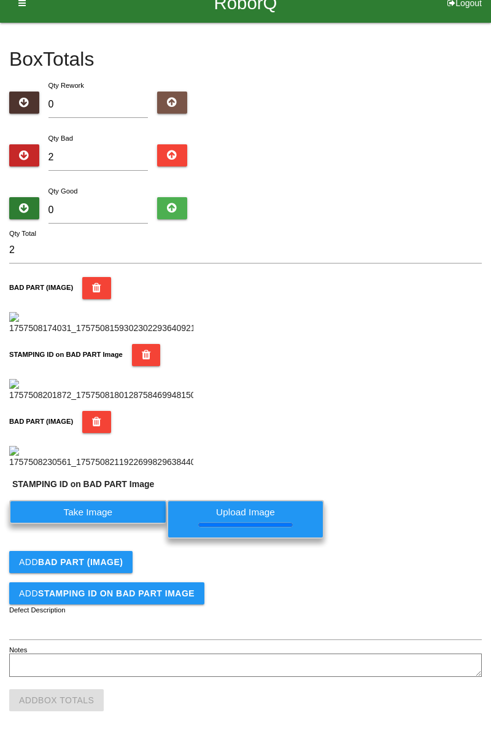
scroll to position [0, 0]
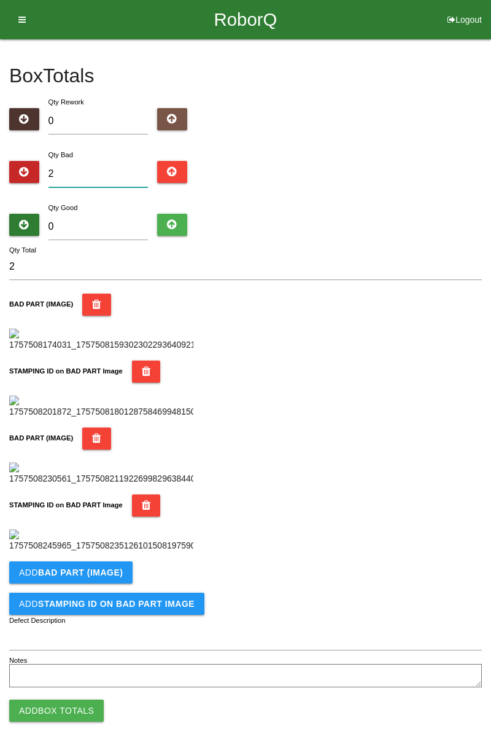
click at [106, 170] on input "2" at bounding box center [99, 174] width 100 height 26
type input "0"
type input "4"
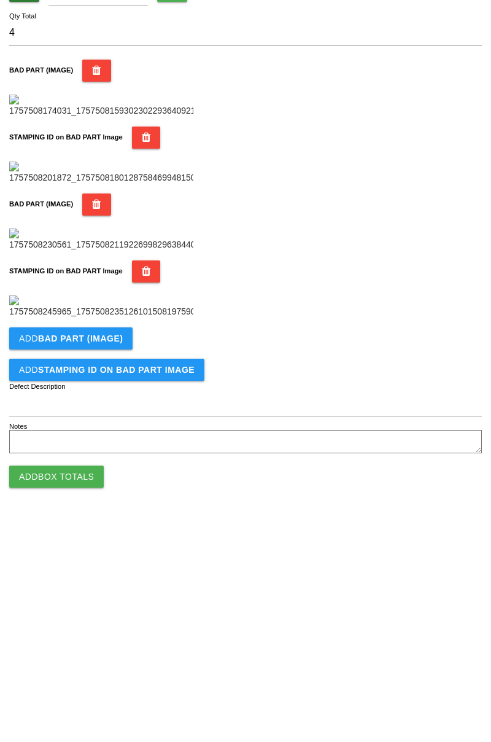
scroll to position [673, 0]
click at [104, 570] on button "Add BAD PART (IMAGE)" at bounding box center [70, 562] width 123 height 22
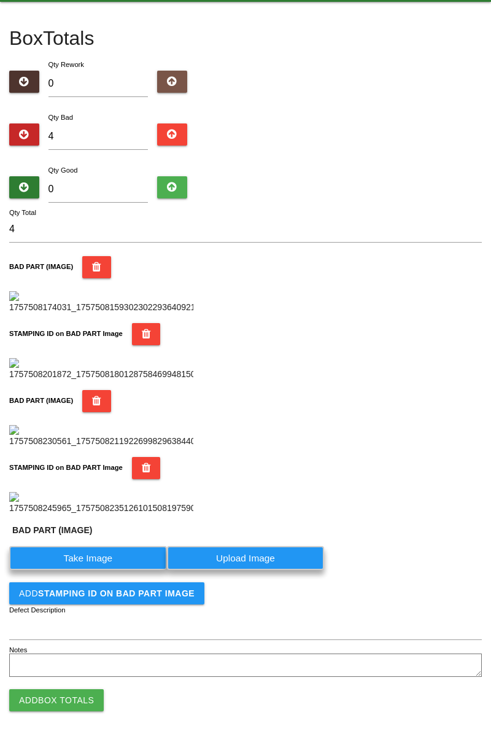
click at [107, 570] on label "Take Image" at bounding box center [88, 558] width 158 height 24
click at [0, 0] on \(IMAGE\) "Take Image" at bounding box center [0, 0] width 0 height 0
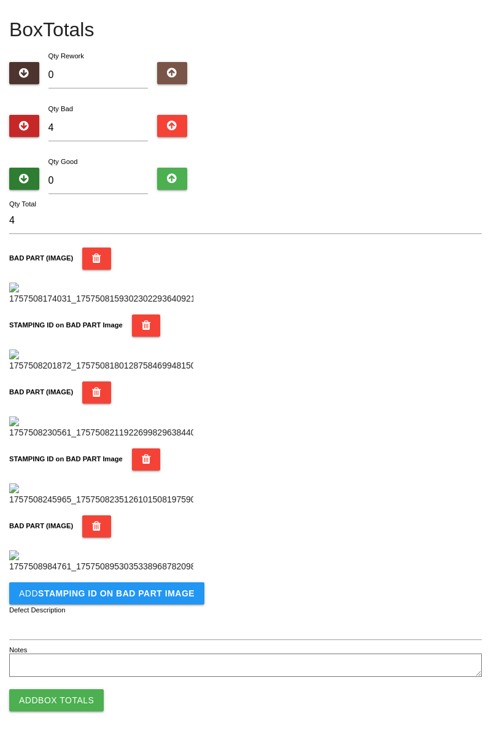
scroll to position [875, 0]
click at [170, 591] on b "STAMPING ID on BAD PART Image" at bounding box center [116, 593] width 157 height 10
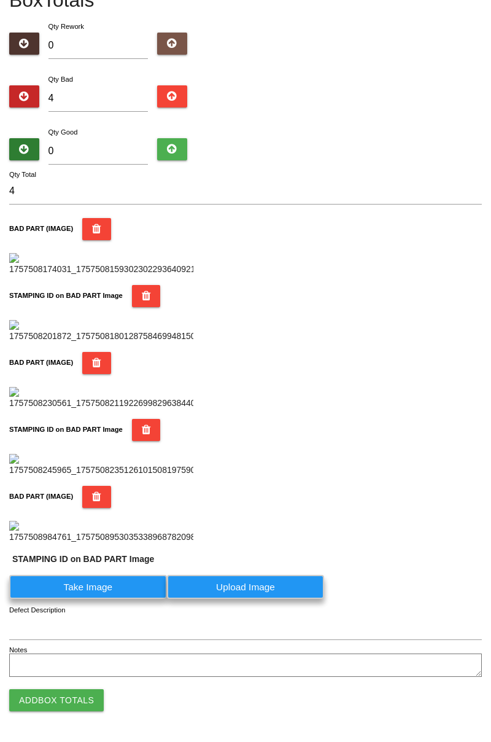
click at [119, 599] on label "Take Image" at bounding box center [88, 587] width 158 height 24
click at [0, 0] on PART "Take Image" at bounding box center [0, 0] width 0 height 0
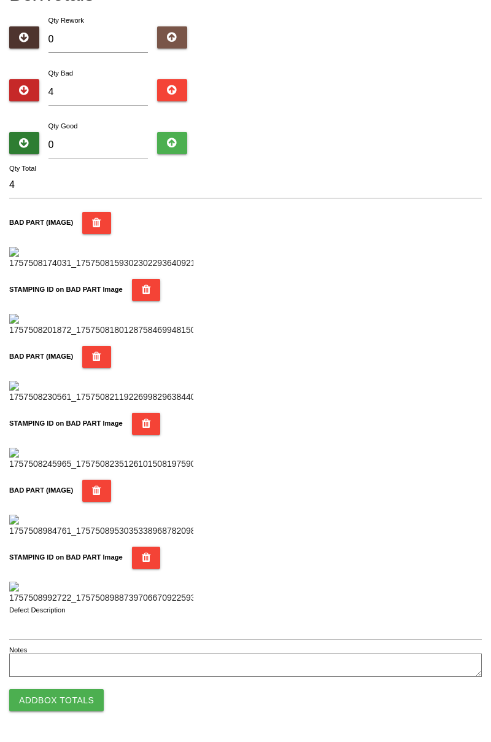
scroll to position [0, 0]
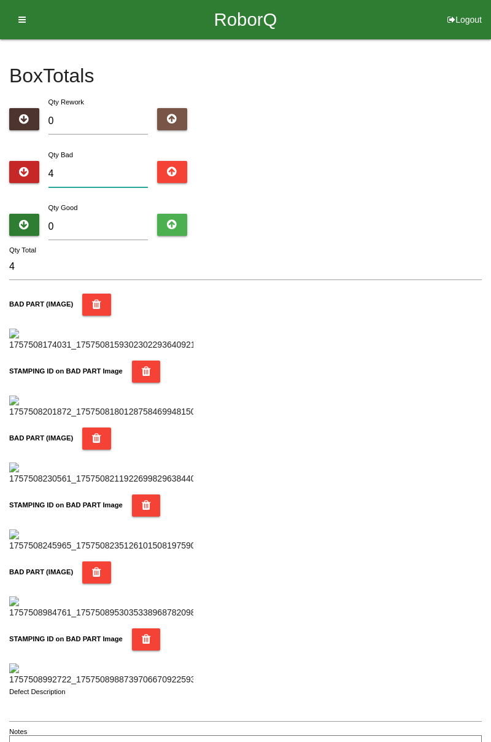
click at [102, 168] on input "4" at bounding box center [99, 174] width 100 height 26
type input "0"
type input "6"
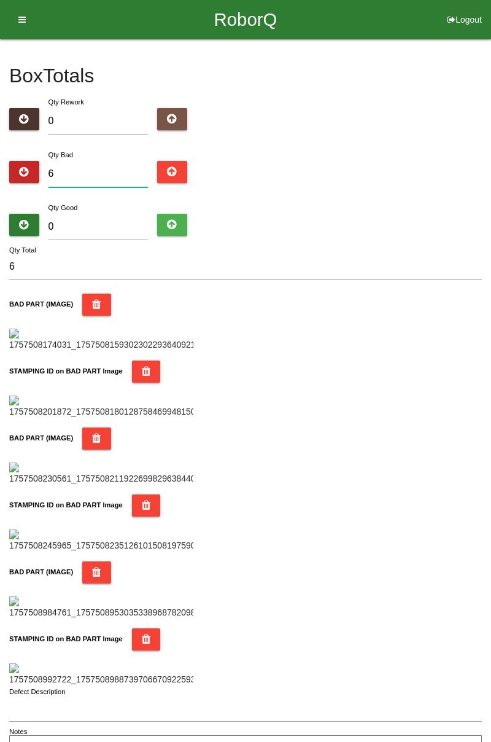
type input "6"
click at [103, 222] on input "0" at bounding box center [99, 227] width 100 height 26
type input "7"
type input "13"
type input "78"
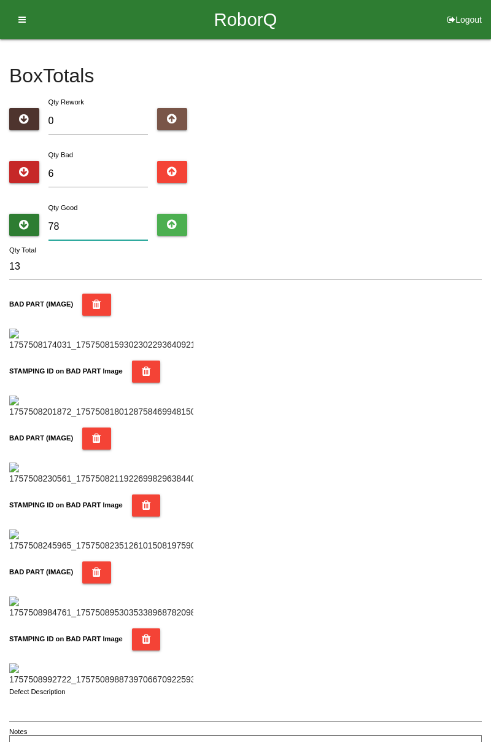
type input "84"
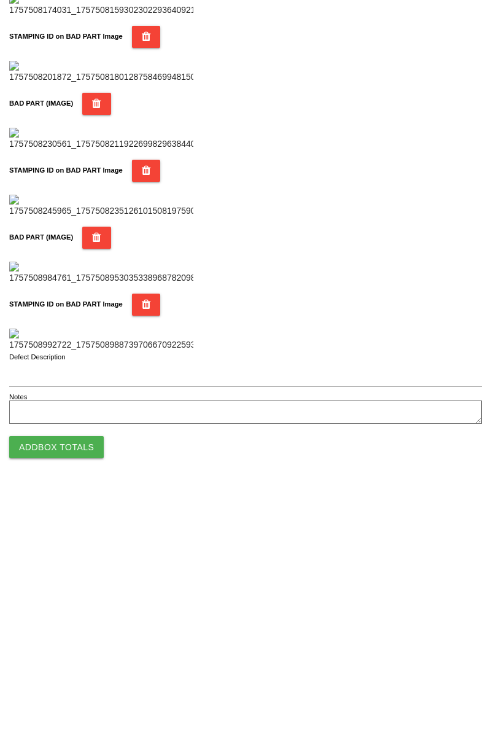
type input "78"
click at [87, 701] on button "Add Box Totals" at bounding box center [56, 700] width 95 height 22
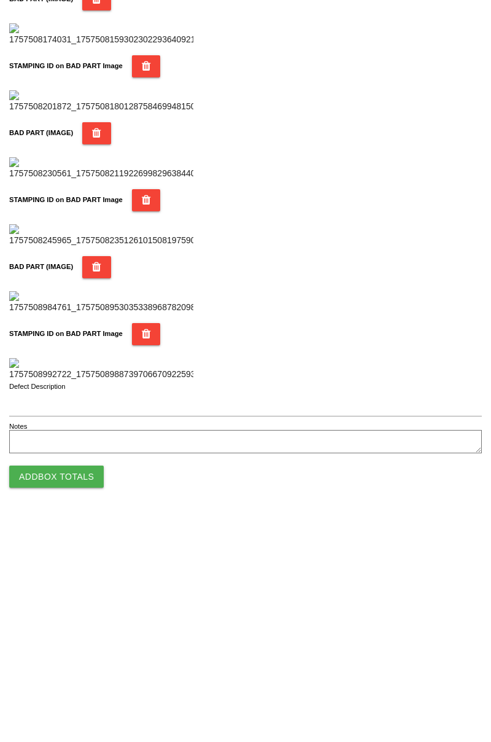
scroll to position [1076, 0]
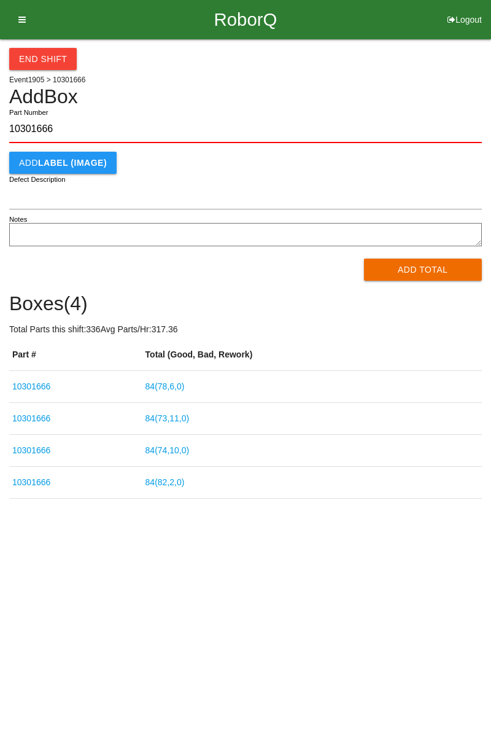
type input "10301666"
click at [431, 267] on button "Add Total" at bounding box center [423, 270] width 119 height 22
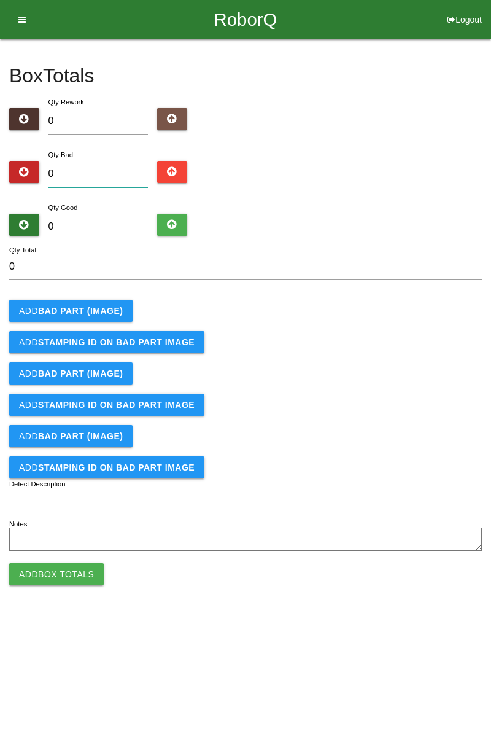
click at [109, 170] on input "0" at bounding box center [99, 174] width 100 height 26
click at [491, 125] on div "Box Totals Translate Weight Weight unit: Rework Weight Bad Weight Good Weight 0…" at bounding box center [245, 296] width 491 height 515
click at [104, 174] on input "0" at bounding box center [99, 174] width 100 height 26
click at [111, 161] on input "0" at bounding box center [99, 174] width 100 height 26
type input "5"
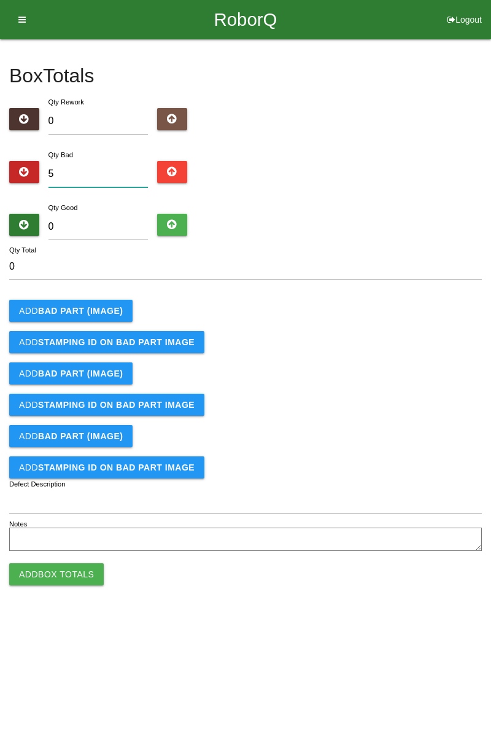
type input "5"
click at [117, 302] on button "Add BAD PART (IMAGE)" at bounding box center [70, 311] width 123 height 22
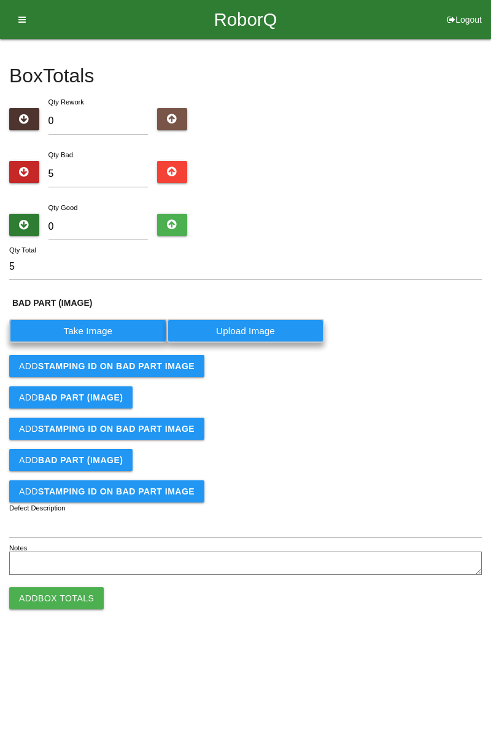
click at [98, 329] on label "Take Image" at bounding box center [88, 331] width 158 height 24
click at [0, 0] on \(IMAGE\) "Take Image" at bounding box center [0, 0] width 0 height 0
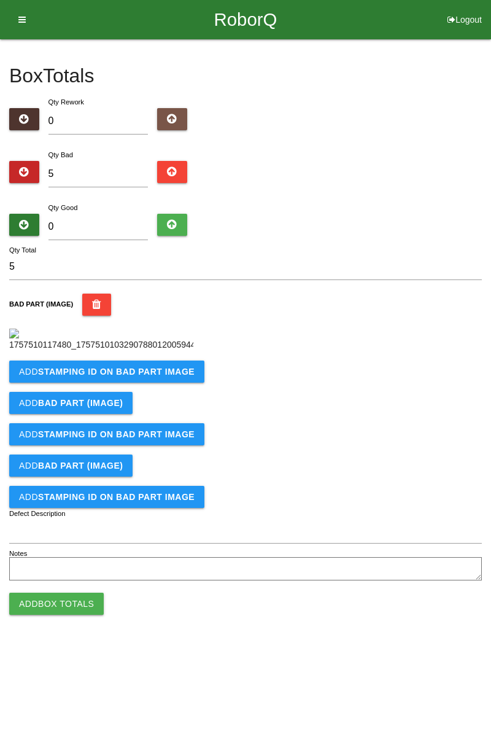
click at [179, 377] on b "STAMPING ID on BAD PART Image" at bounding box center [116, 372] width 157 height 10
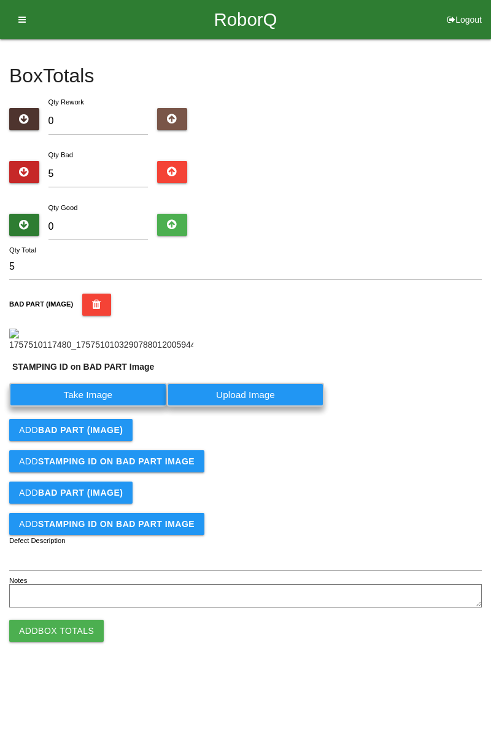
click at [112, 407] on label "Take Image" at bounding box center [88, 395] width 158 height 24
click at [0, 0] on PART "Take Image" at bounding box center [0, 0] width 0 height 0
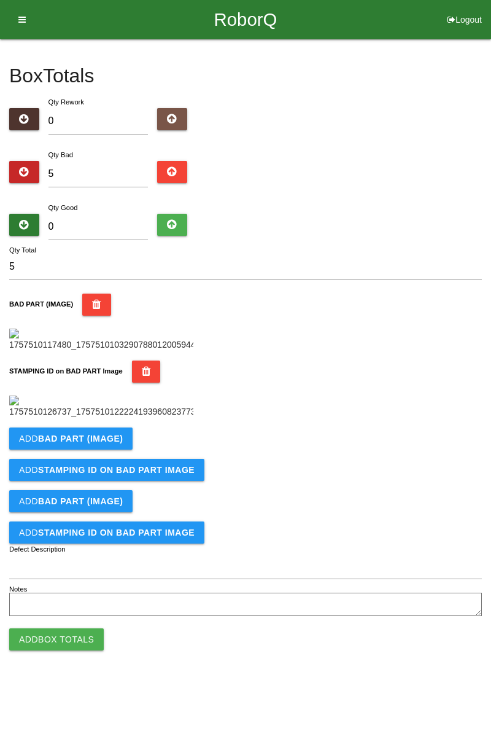
scroll to position [270, 0]
click at [118, 443] on b "BAD PART (IMAGE)" at bounding box center [80, 439] width 85 height 10
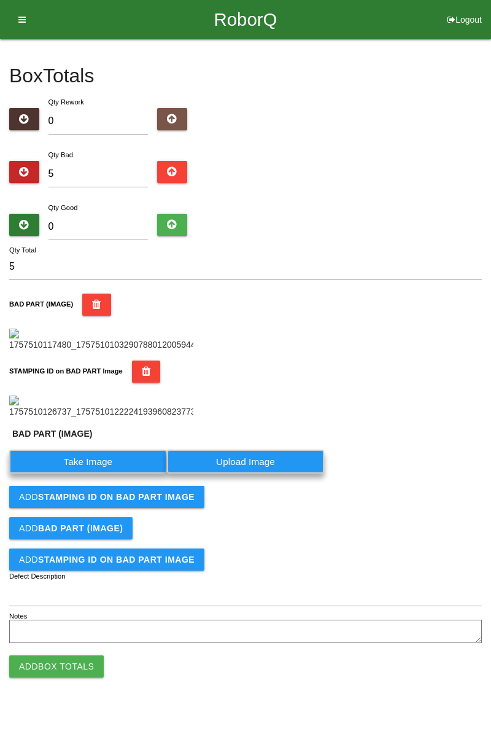
click at [107, 474] on label "Take Image" at bounding box center [88, 462] width 158 height 24
click at [0, 0] on \(IMAGE\) "Take Image" at bounding box center [0, 0] width 0 height 0
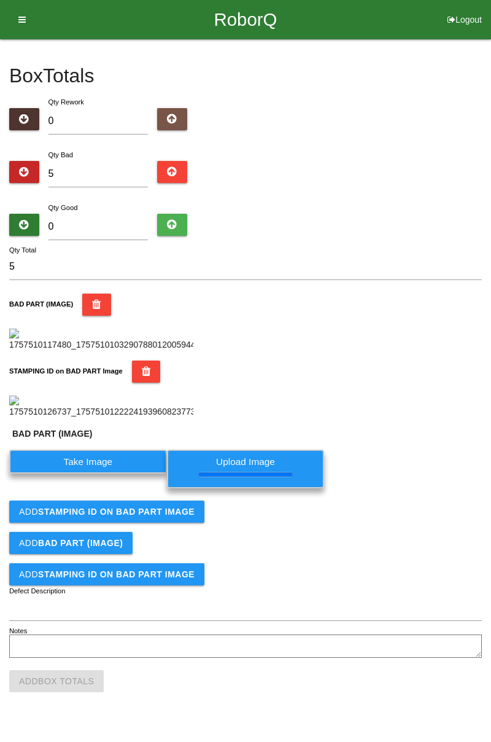
click at [122, 474] on label "Take Image" at bounding box center [88, 462] width 158 height 24
click at [0, 0] on \(IMAGE\) "Take Image" at bounding box center [0, 0] width 0 height 0
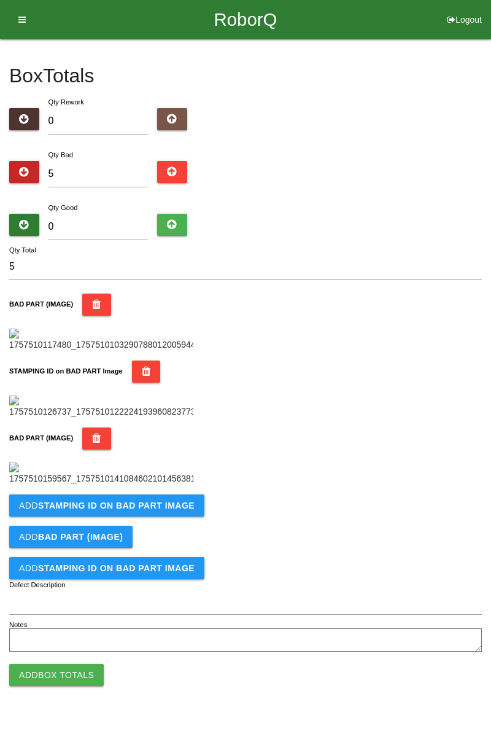
scroll to position [472, 0]
click at [167, 510] on b "STAMPING ID on BAD PART Image" at bounding box center [116, 506] width 157 height 10
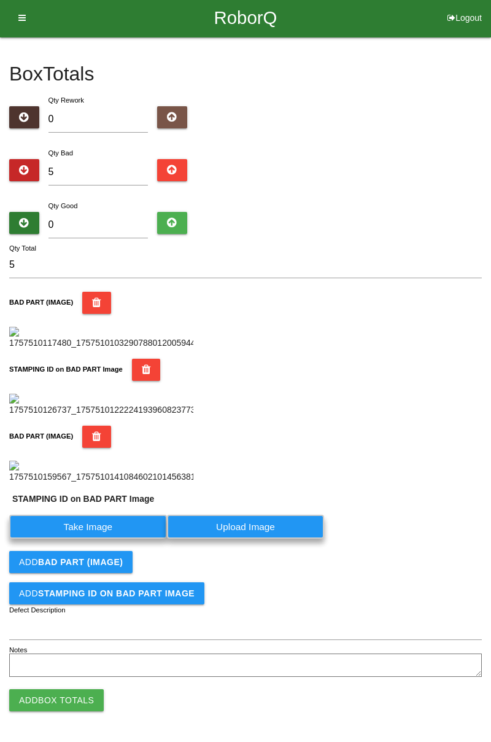
click at [122, 539] on label "Take Image" at bounding box center [88, 527] width 158 height 24
click at [0, 0] on PART "Take Image" at bounding box center [0, 0] width 0 height 0
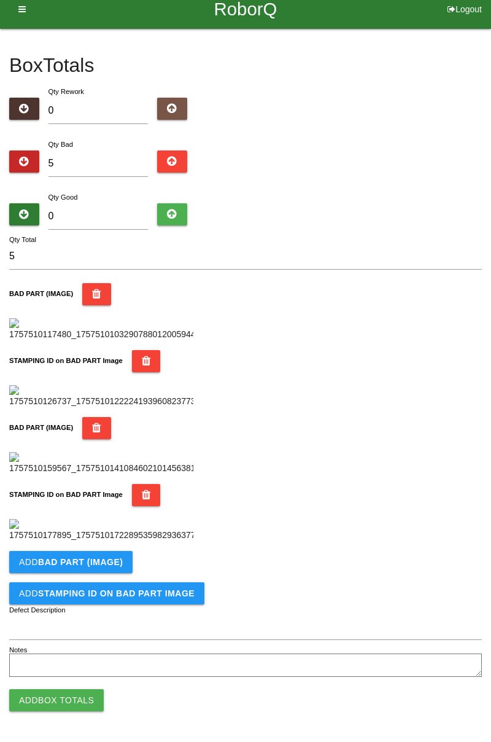
scroll to position [673, 0]
click at [114, 559] on b "BAD PART (IMAGE)" at bounding box center [80, 562] width 85 height 10
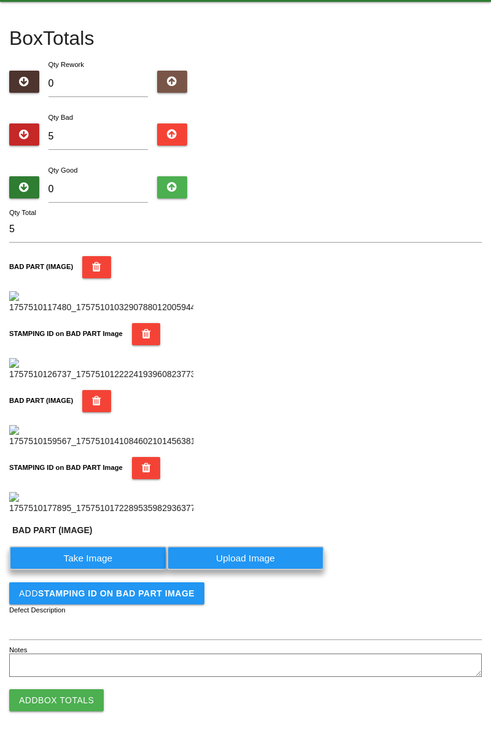
click at [103, 570] on label "Take Image" at bounding box center [88, 558] width 158 height 24
click at [0, 0] on \(IMAGE\) "Take Image" at bounding box center [0, 0] width 0 height 0
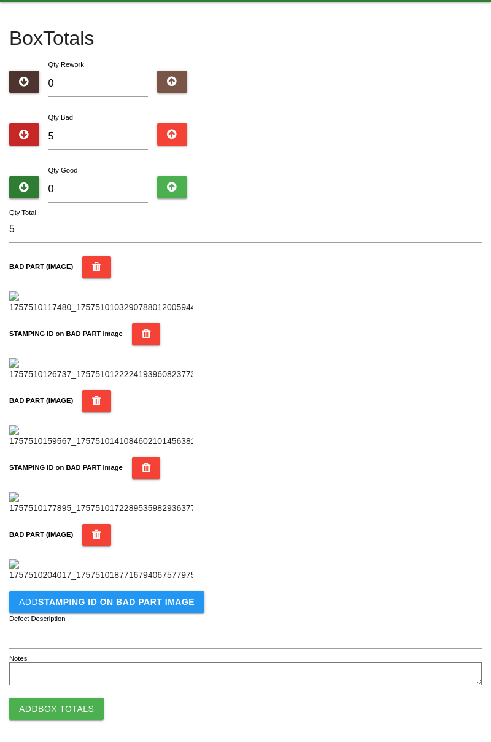
scroll to position [875, 0]
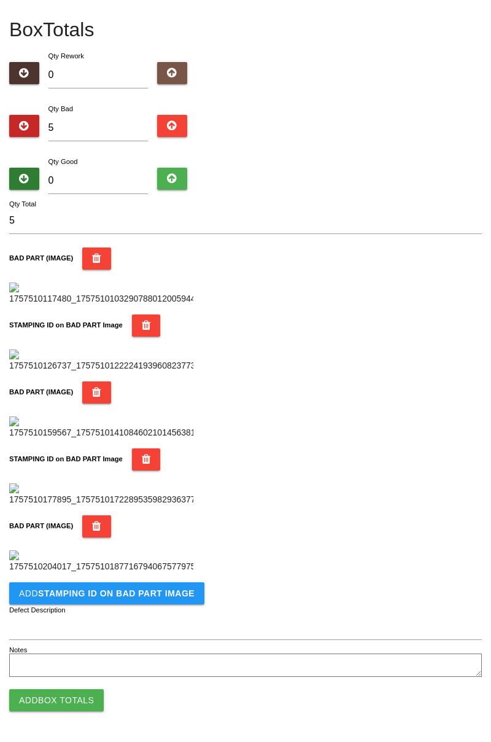
click at [157, 603] on button "Add STAMPING ID on BAD PART Image" at bounding box center [106, 593] width 195 height 22
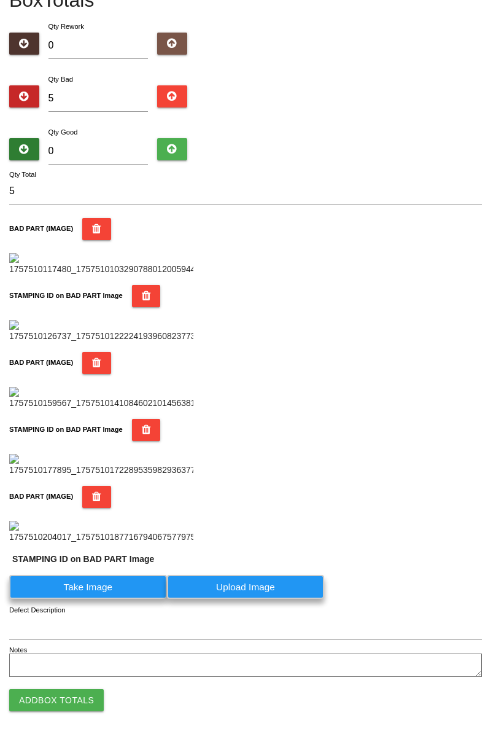
click at [109, 599] on label "Take Image" at bounding box center [88, 587] width 158 height 24
click at [0, 0] on PART "Take Image" at bounding box center [0, 0] width 0 height 0
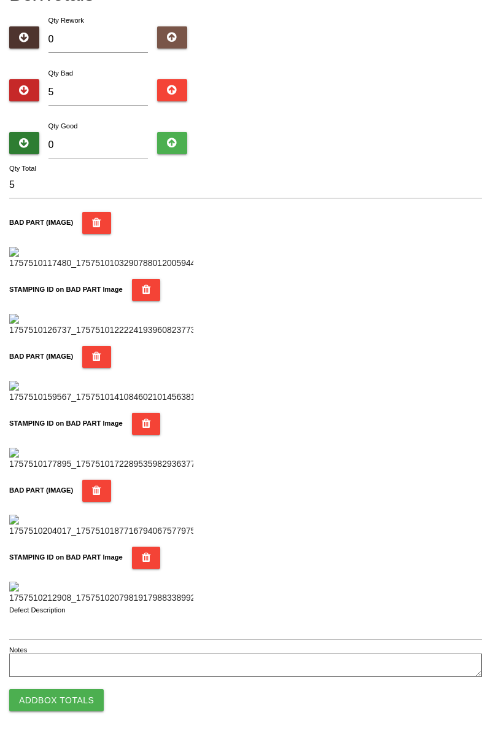
scroll to position [0, 0]
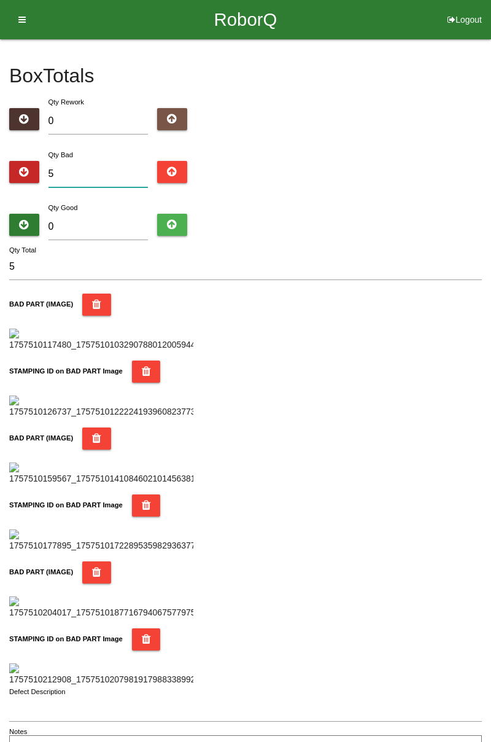
click at [103, 162] on input "5" at bounding box center [99, 174] width 100 height 26
click at [109, 168] on input "5" at bounding box center [99, 174] width 100 height 26
type input "0"
type input "7"
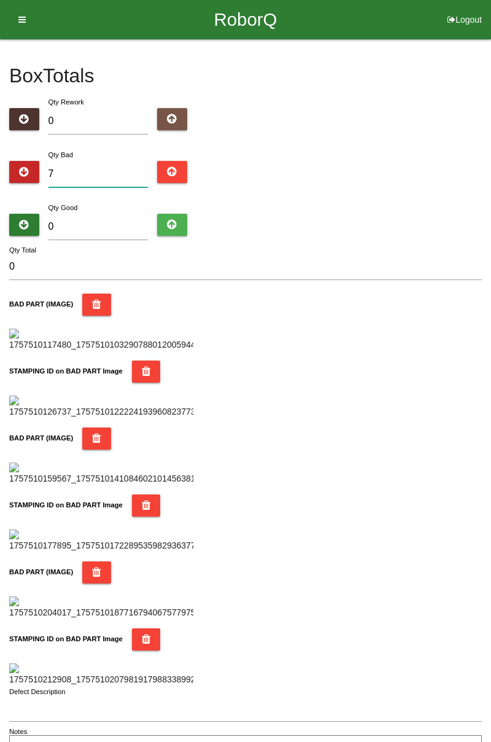
type input "7"
type input "0"
type input "9"
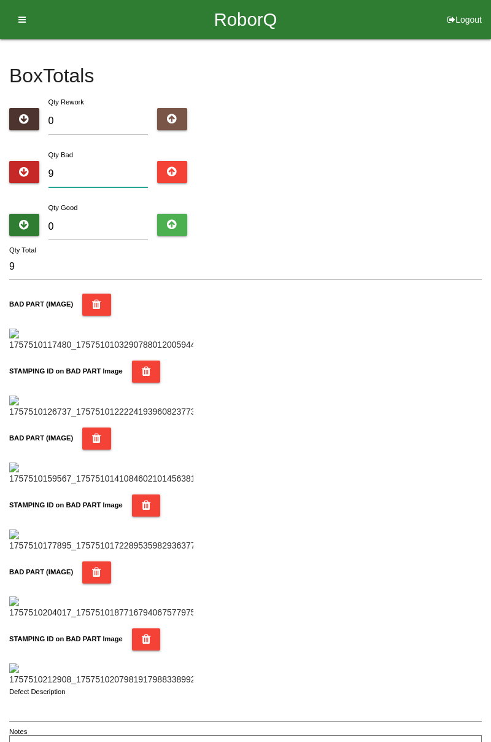
click at [95, 173] on input "9" at bounding box center [99, 174] width 100 height 26
type input "0"
type input "3"
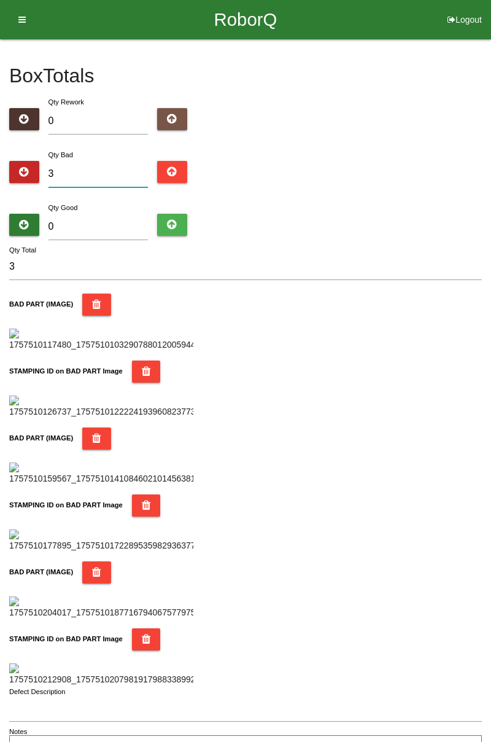
type input "0"
type input "1"
type input "13"
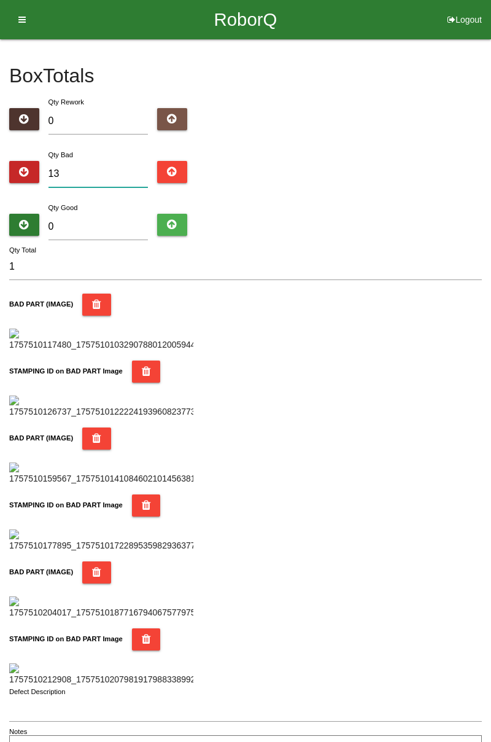
type input "13"
type input "1"
type input "16"
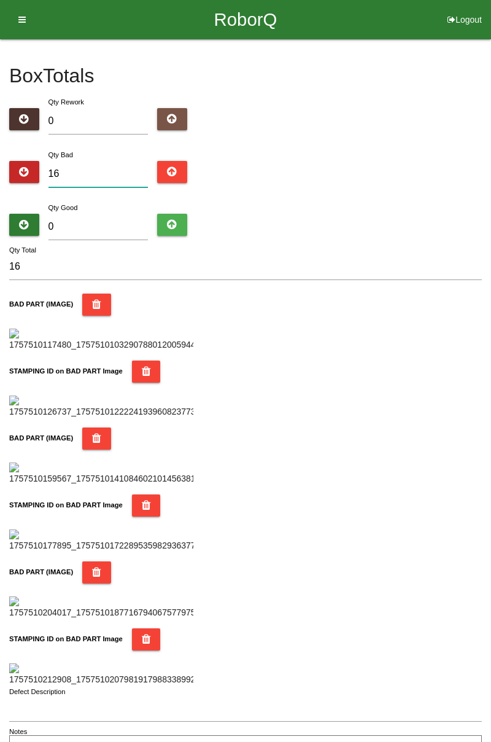
type input "16"
